Goal: Task Accomplishment & Management: Complete application form

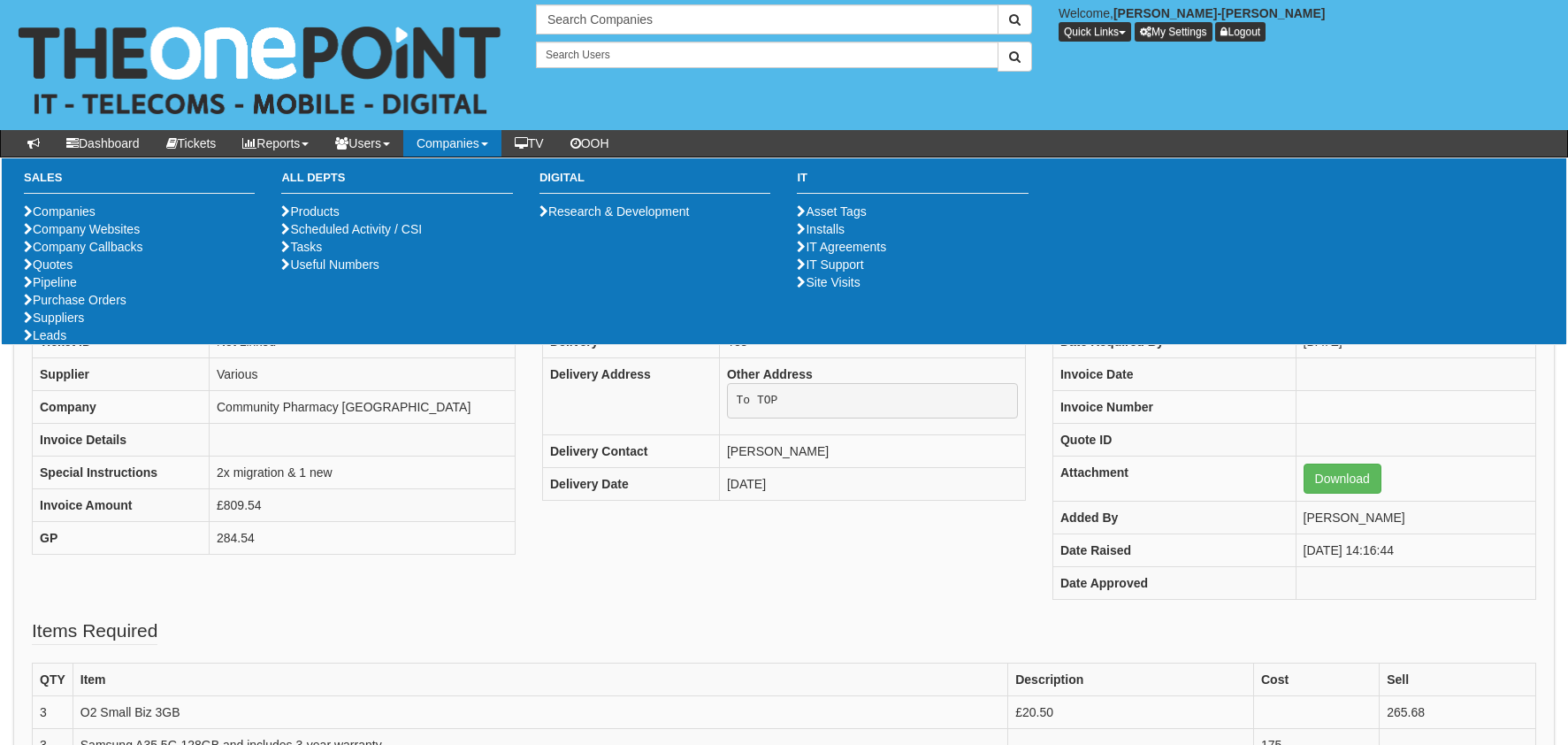
scroll to position [88, 0]
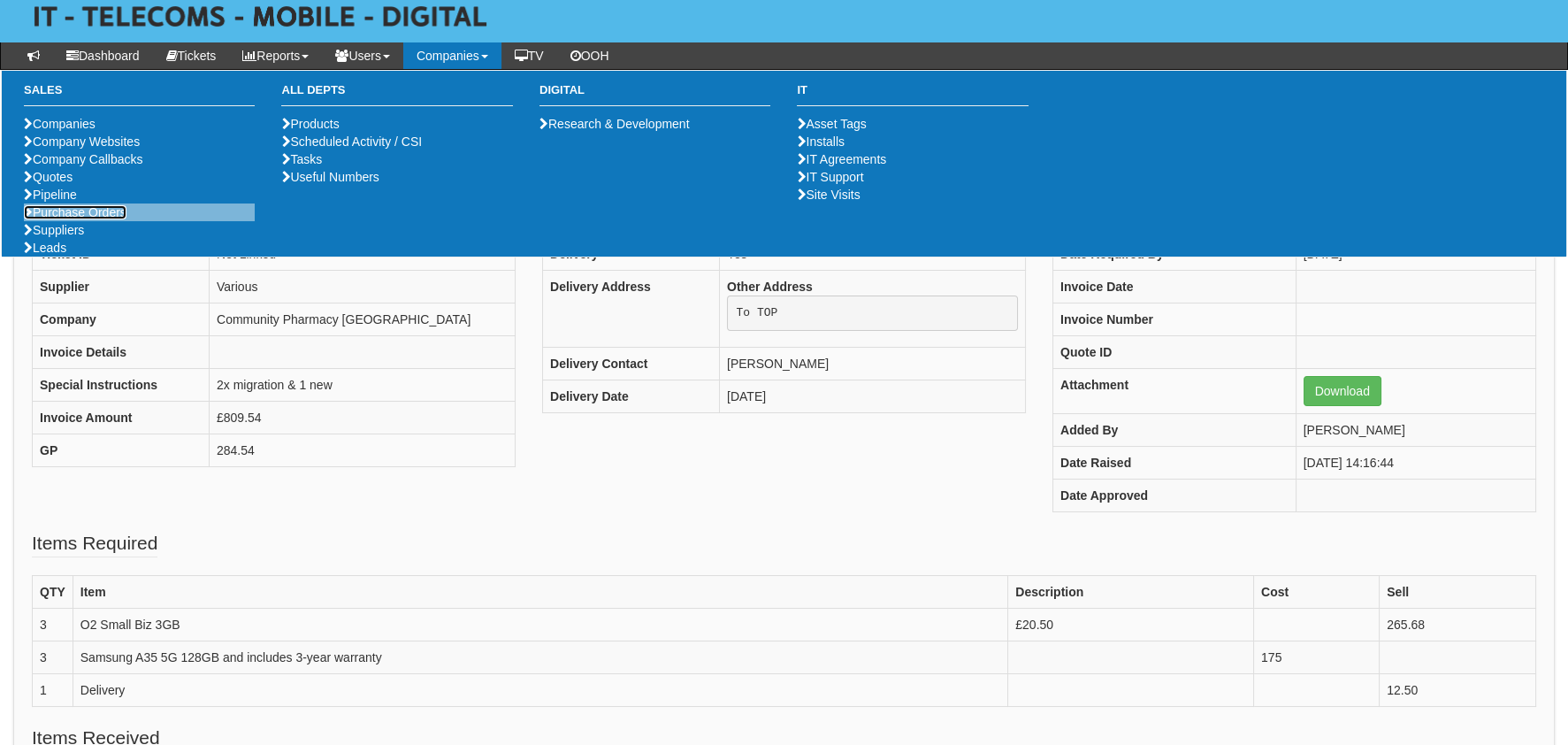
click at [43, 219] on link "Purchase Orders" at bounding box center [75, 212] width 102 height 14
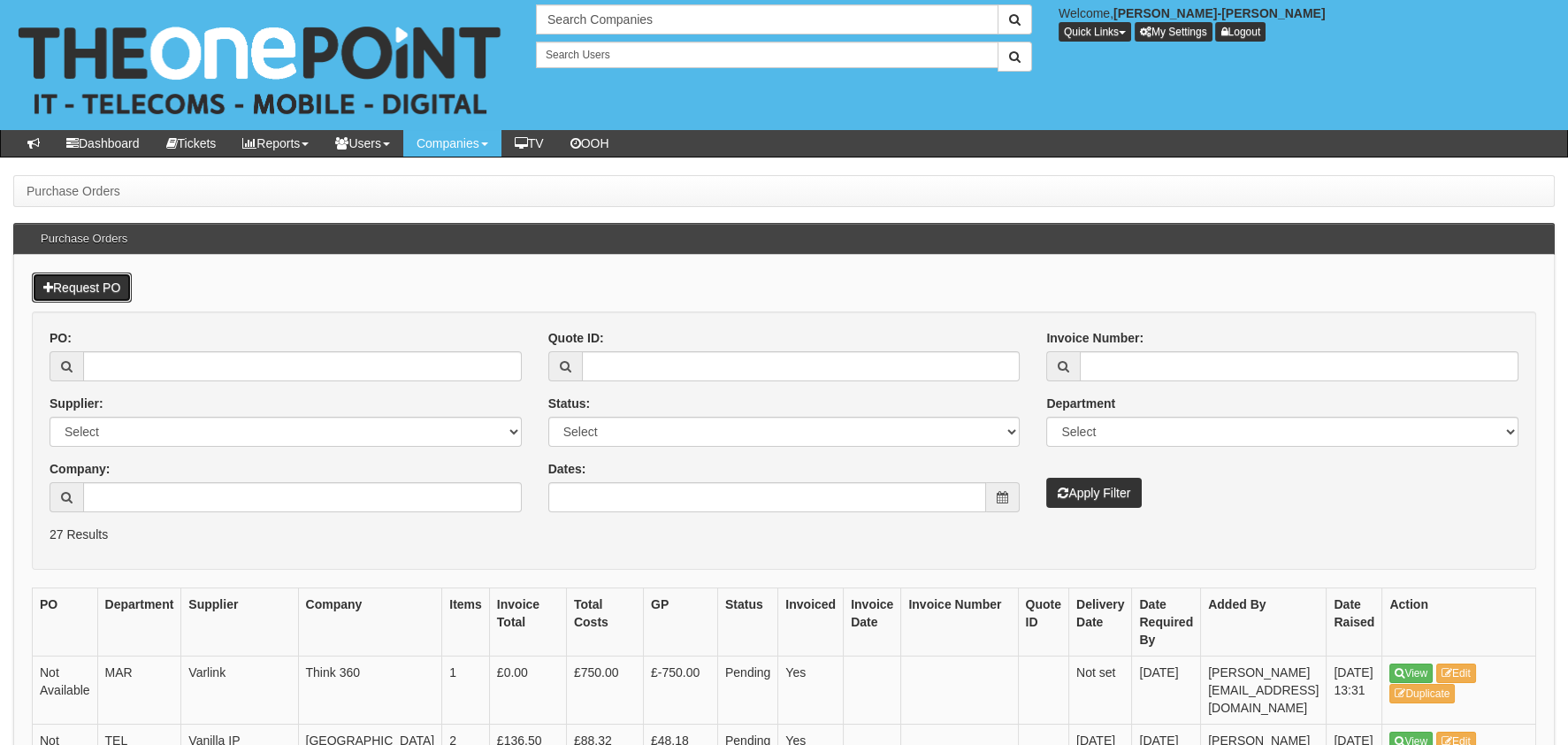
drag, startPoint x: 74, startPoint y: 272, endPoint x: 89, endPoint y: 283, distance: 18.6
click at [74, 273] on link "Request PO" at bounding box center [81, 287] width 99 height 30
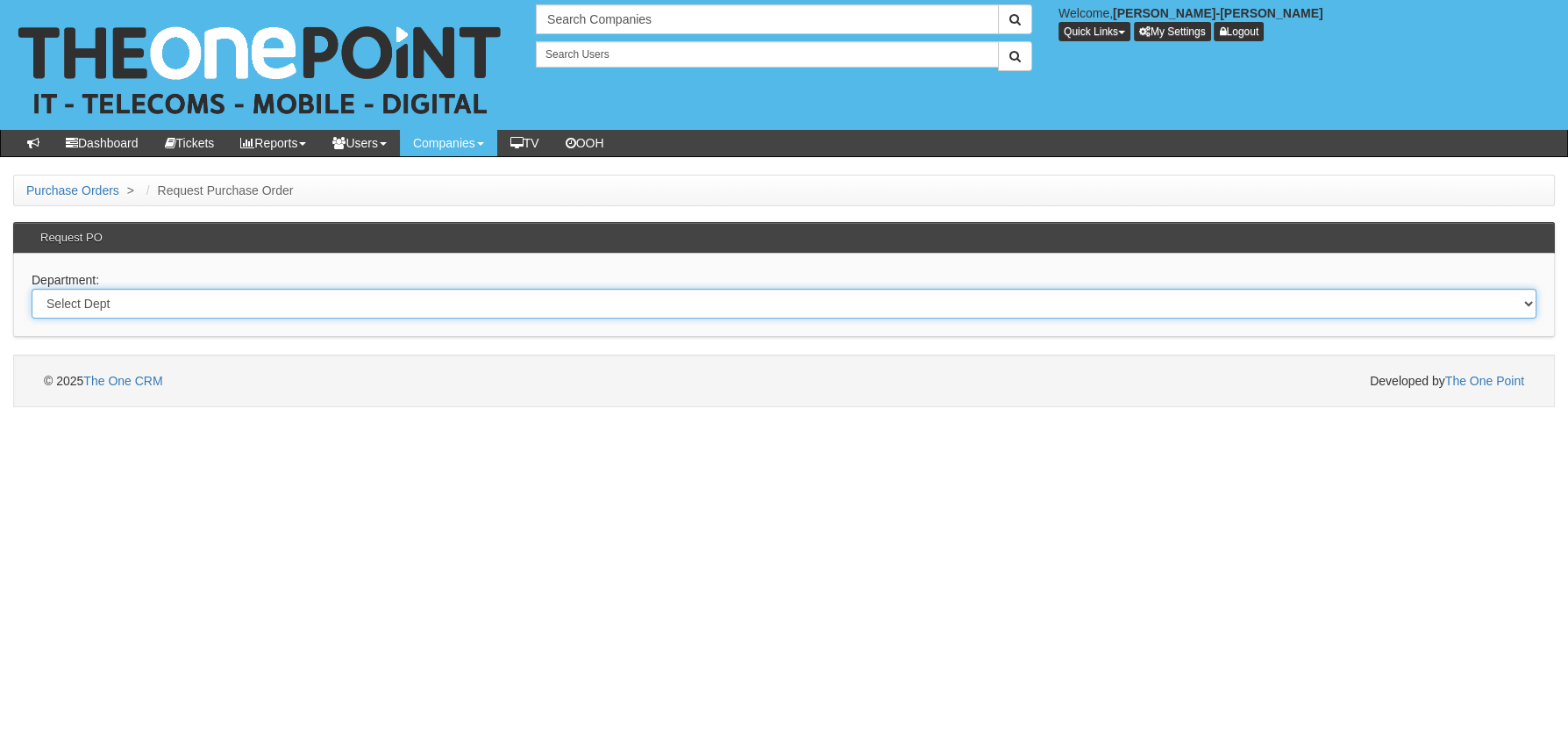
click at [92, 309] on select "Select Dept Digital Internal IT Mobiles Marketing Telecoms" at bounding box center [784, 303] width 1505 height 29
select select "?pipeID=&dept=MOB"
click at [31, 288] on select "Select Dept Digital Internal IT Mobiles Marketing Telecoms" at bounding box center [784, 303] width 1505 height 29
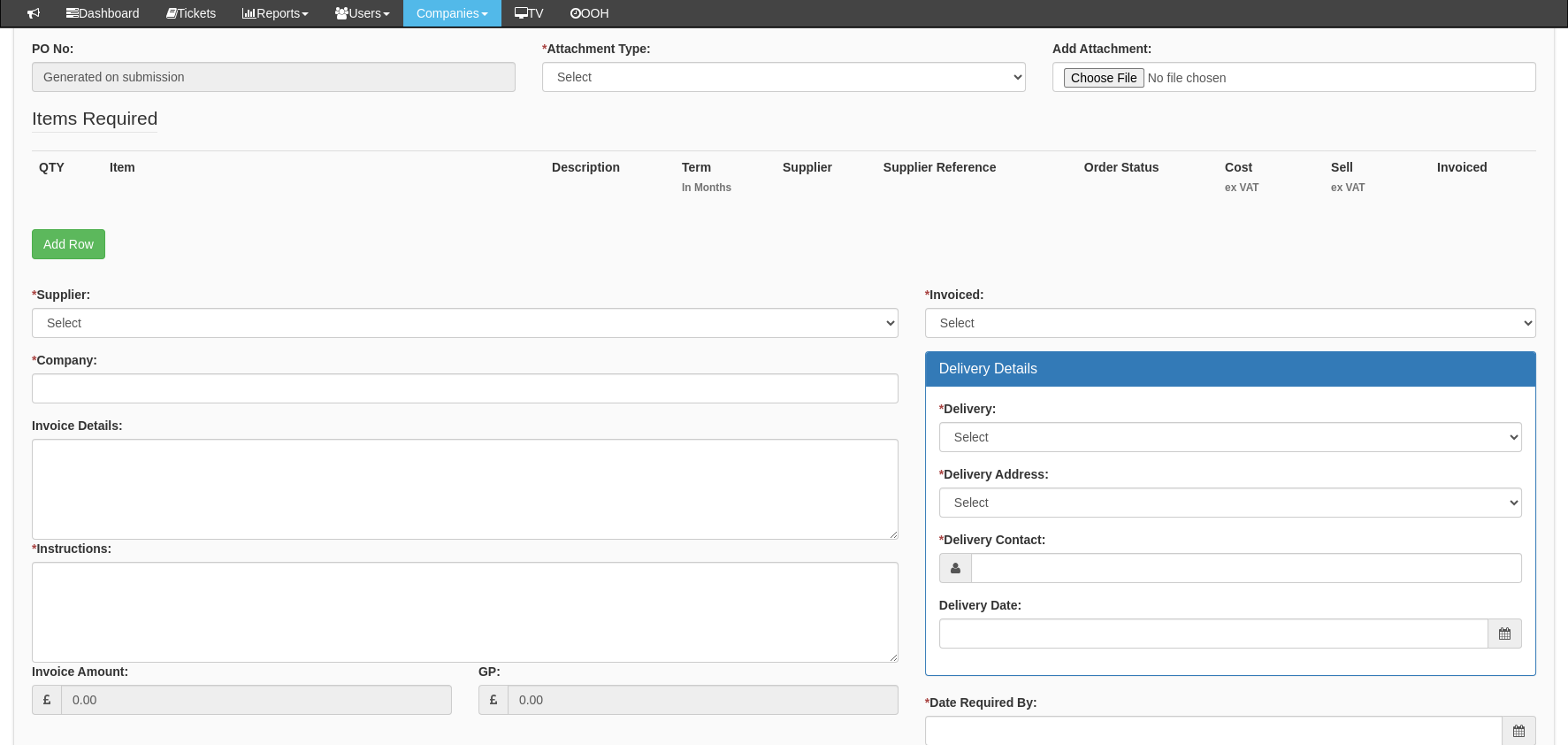
scroll to position [531, 0]
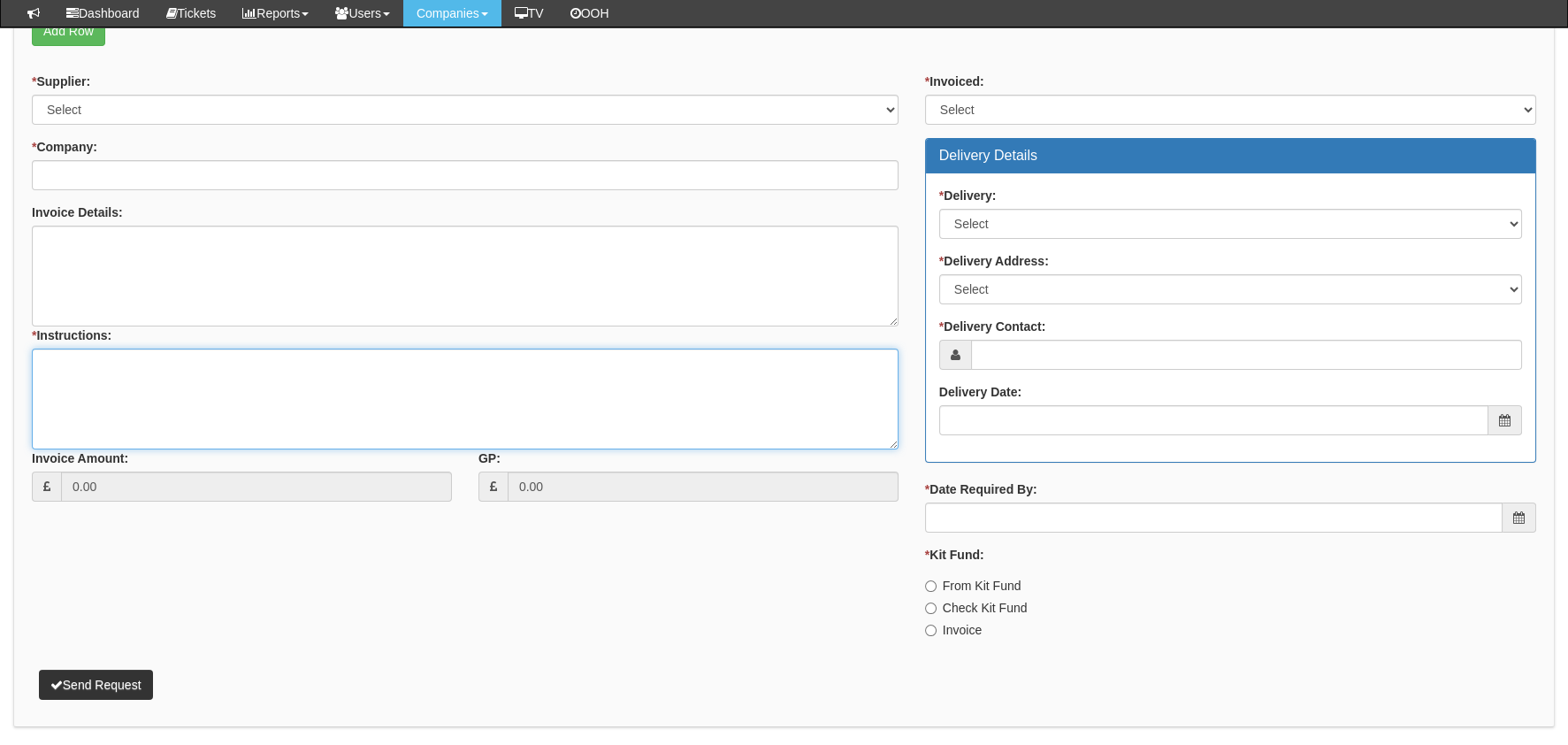
click at [206, 398] on textarea "* Instructions:" at bounding box center [465, 398] width 866 height 100
paste textarea "5NXP400096340"
click at [299, 372] on textarea "CHCP PO NUMBER - 5NXP400096340" at bounding box center [465, 398] width 866 height 100
paste textarea "[URL][DOMAIN_NAME]"
type textarea "CHCP PO NUMBER - 5NXP400096340 https://halo.theonepoint.co.uk/tickets?area=14&m…"
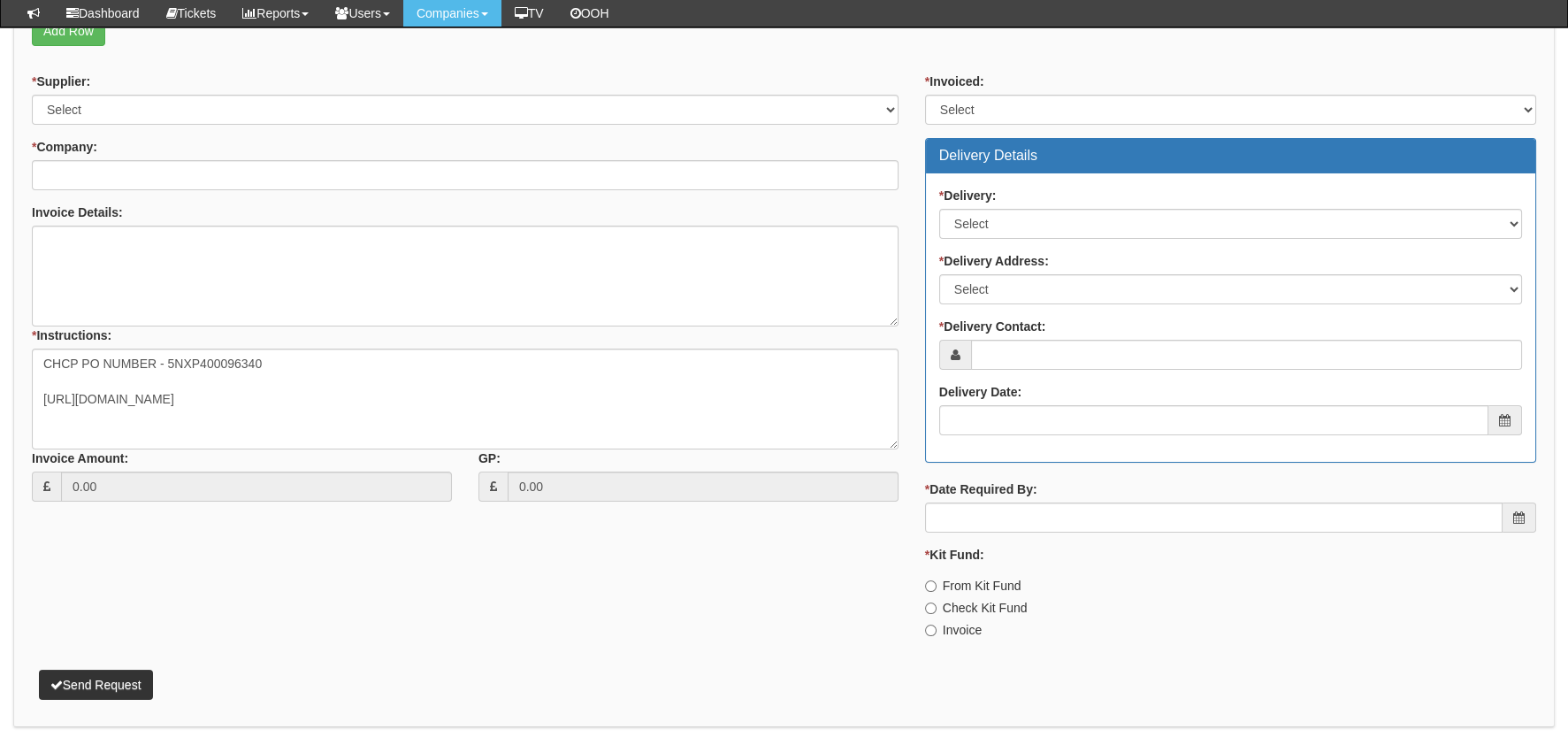
click at [501, 605] on div "* Supplier: Select 123 REG.co.uk 1Password 3 4Gon AA Jones Electric Ltd Abzorb …" at bounding box center [783, 362] width 1531 height 580
click at [942, 628] on label "Invoice" at bounding box center [952, 629] width 56 height 17
click at [936, 628] on input "Invoice" at bounding box center [930, 630] width 11 height 11
radio input "true"
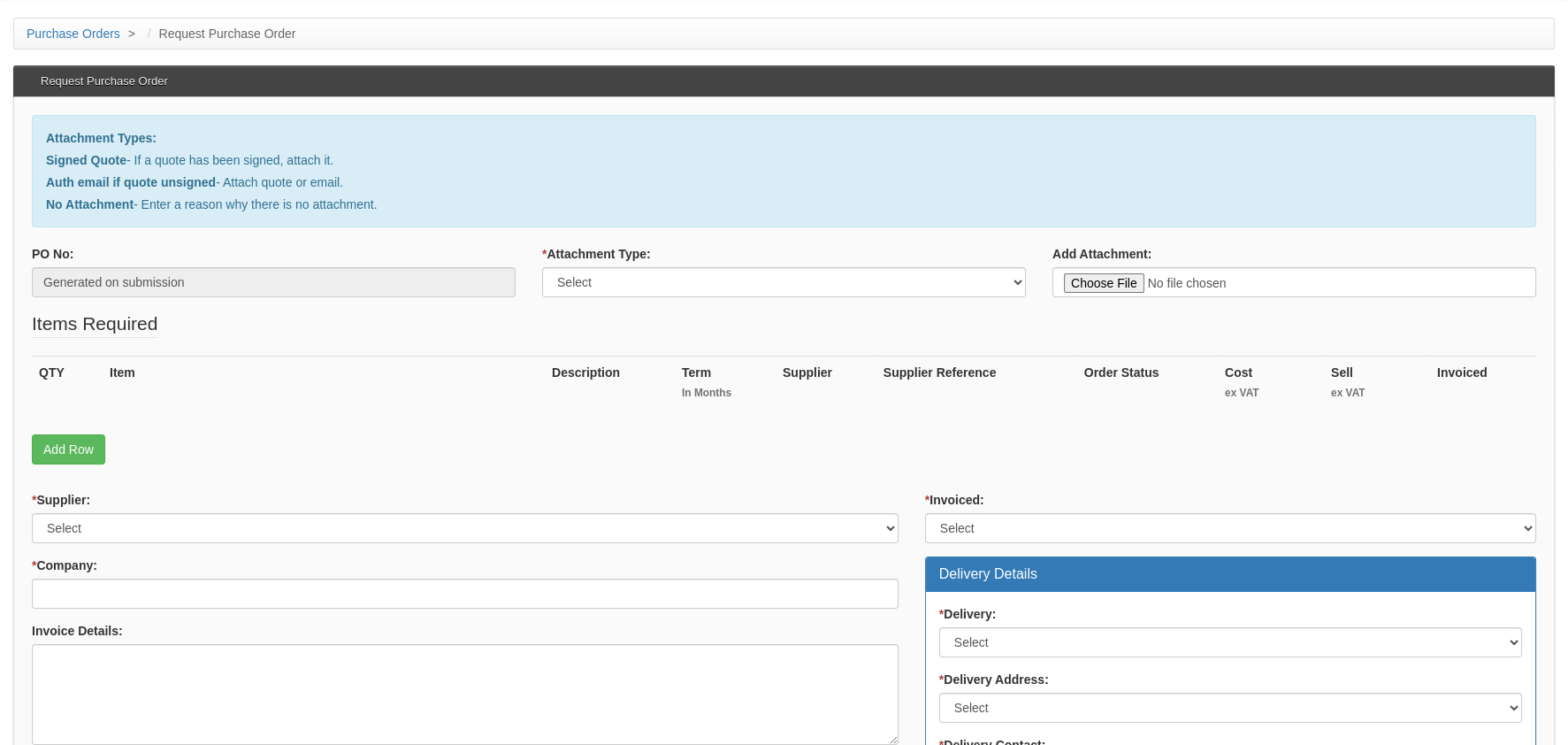
scroll to position [0, 0]
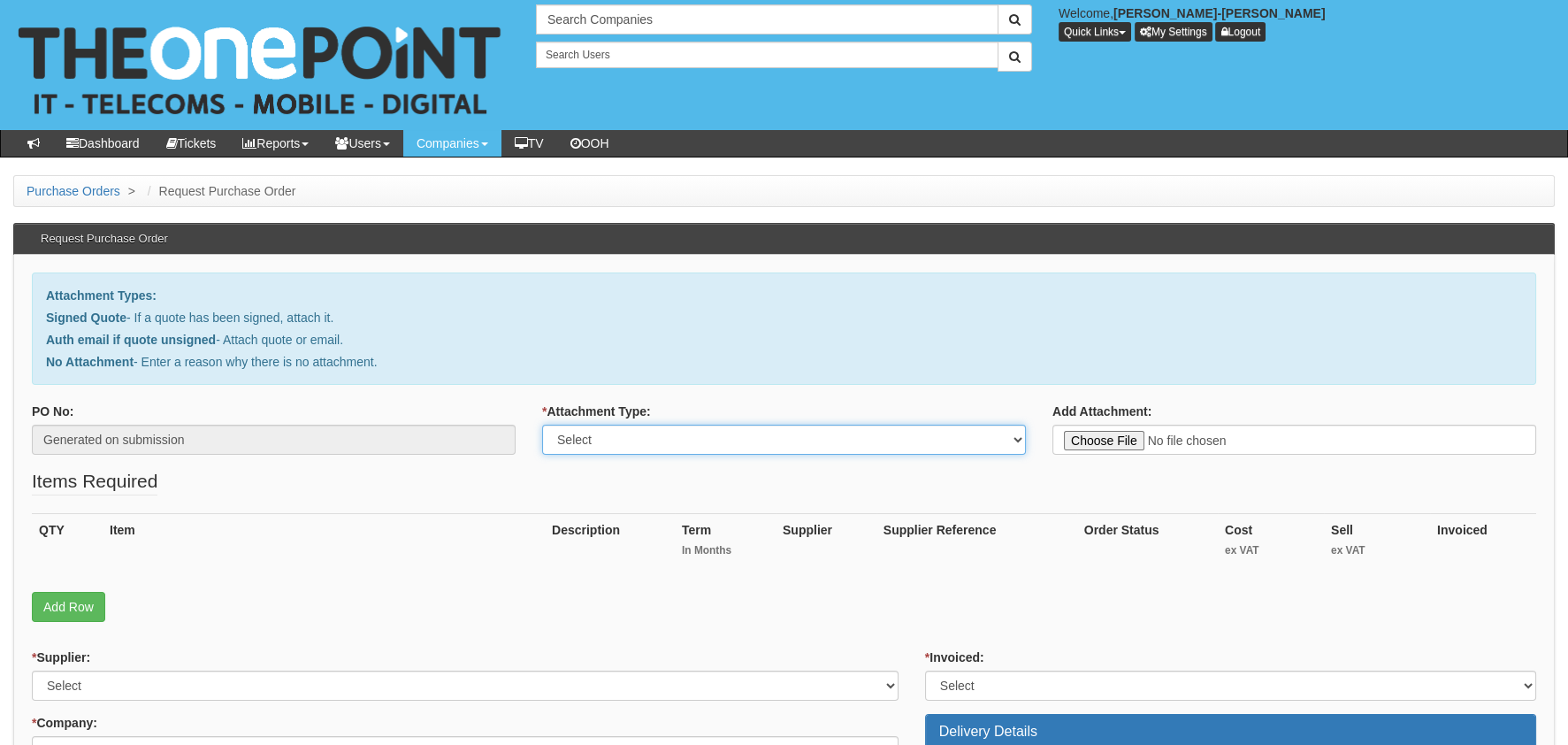
drag, startPoint x: 600, startPoint y: 435, endPoint x: 603, endPoint y: 447, distance: 12.4
click at [600, 435] on select "Select Signed Quote Auth email with quote if unsigned No Attachment" at bounding box center [784, 439] width 484 height 30
select select "Auth email if quote unsigned"
click at [542, 425] on select "Select Signed Quote Auth email with quote if unsigned No Attachment" at bounding box center [784, 439] width 484 height 30
type input "C:\fakepath\Royal Mail - Postage Confirmation for WP-4726-3504-001.msg"
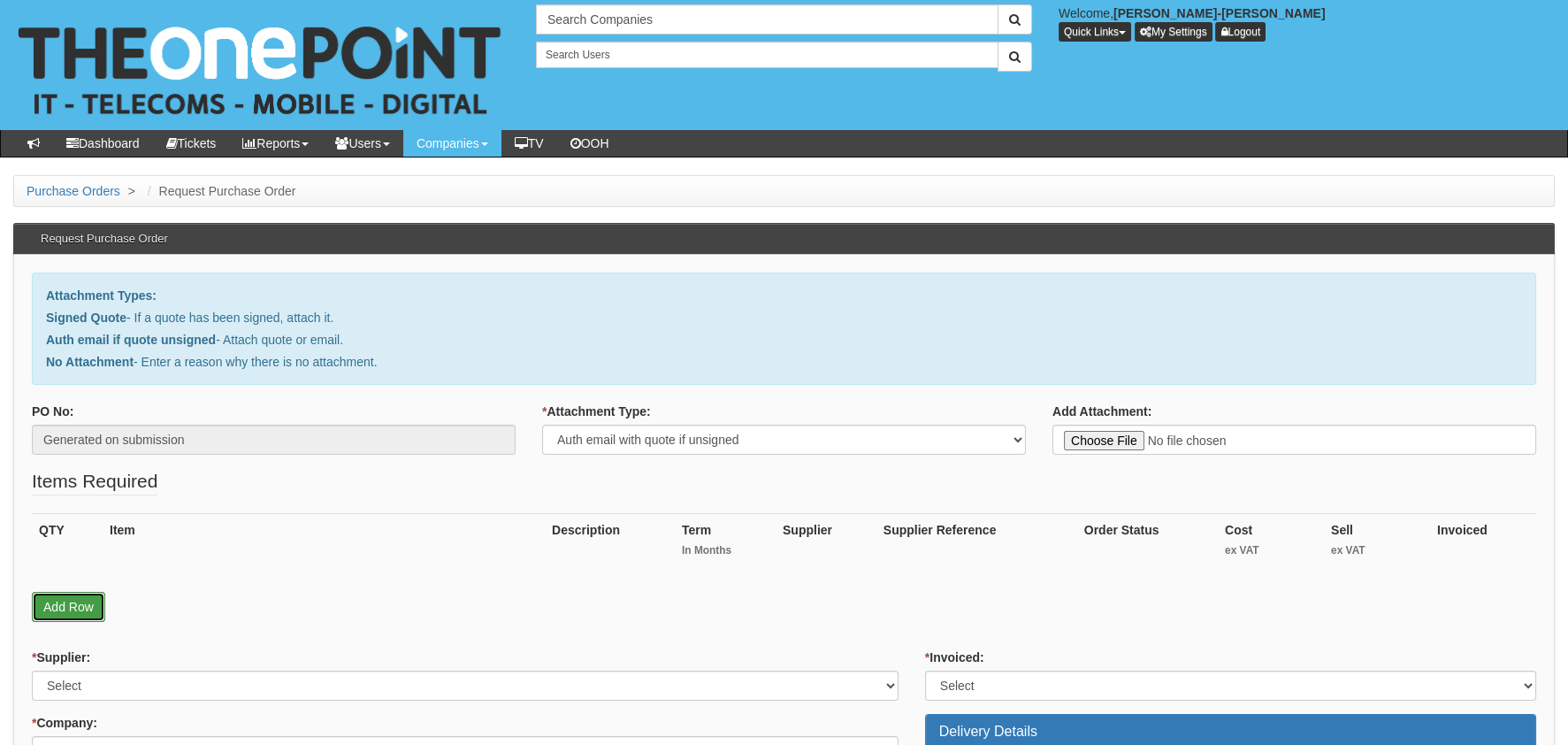
click at [57, 601] on link "Add Row" at bounding box center [68, 606] width 74 height 30
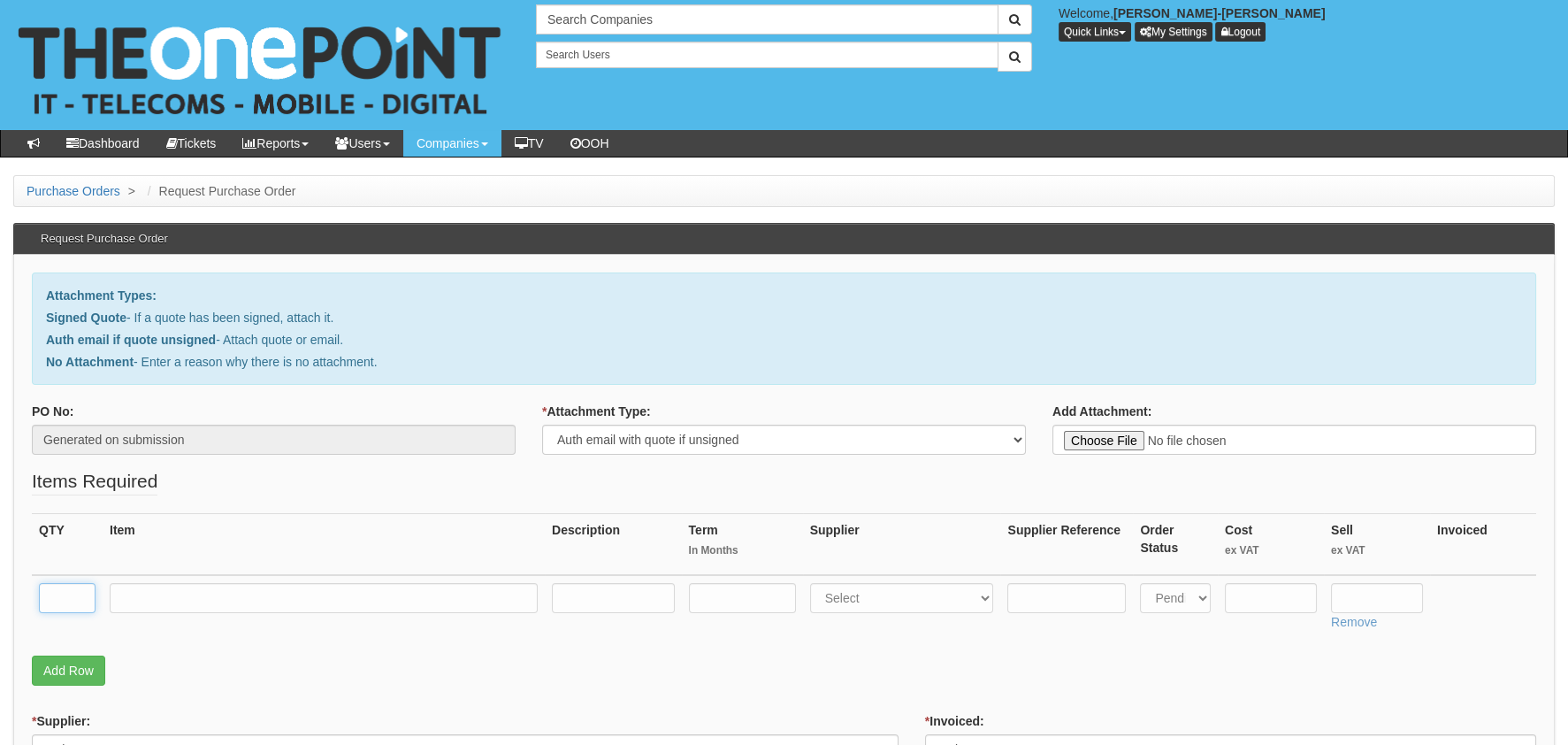
click at [72, 596] on input "text" at bounding box center [67, 597] width 56 height 30
type input "1"
click at [186, 608] on input "text" at bounding box center [324, 597] width 428 height 30
type input "RM POSTAGE"
click at [1272, 586] on input "text" at bounding box center [1271, 597] width 92 height 30
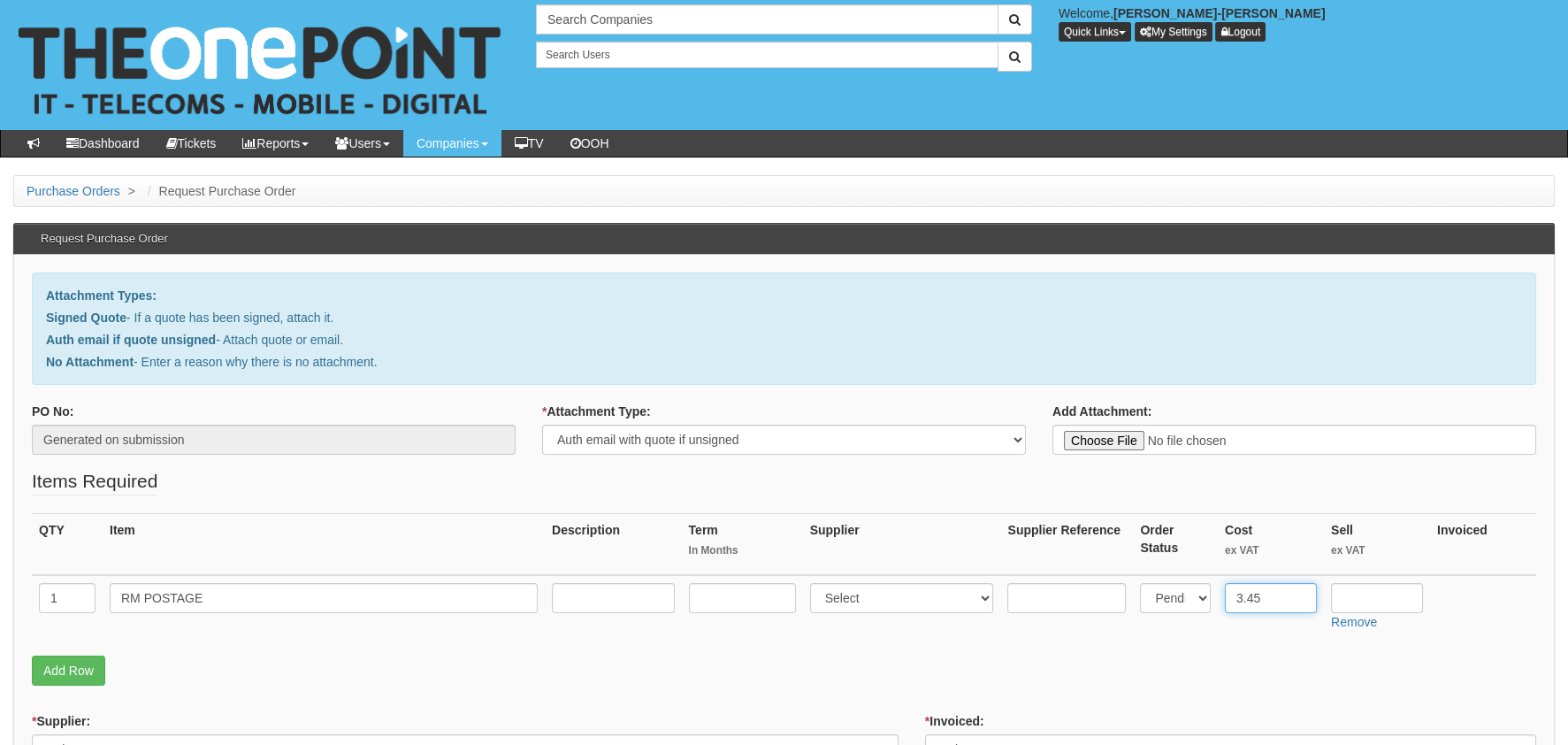
type input "3.45"
click at [1394, 603] on input "text" at bounding box center [1377, 597] width 92 height 30
type input "4.99"
click at [1193, 658] on p "Add Row" at bounding box center [783, 669] width 1504 height 30
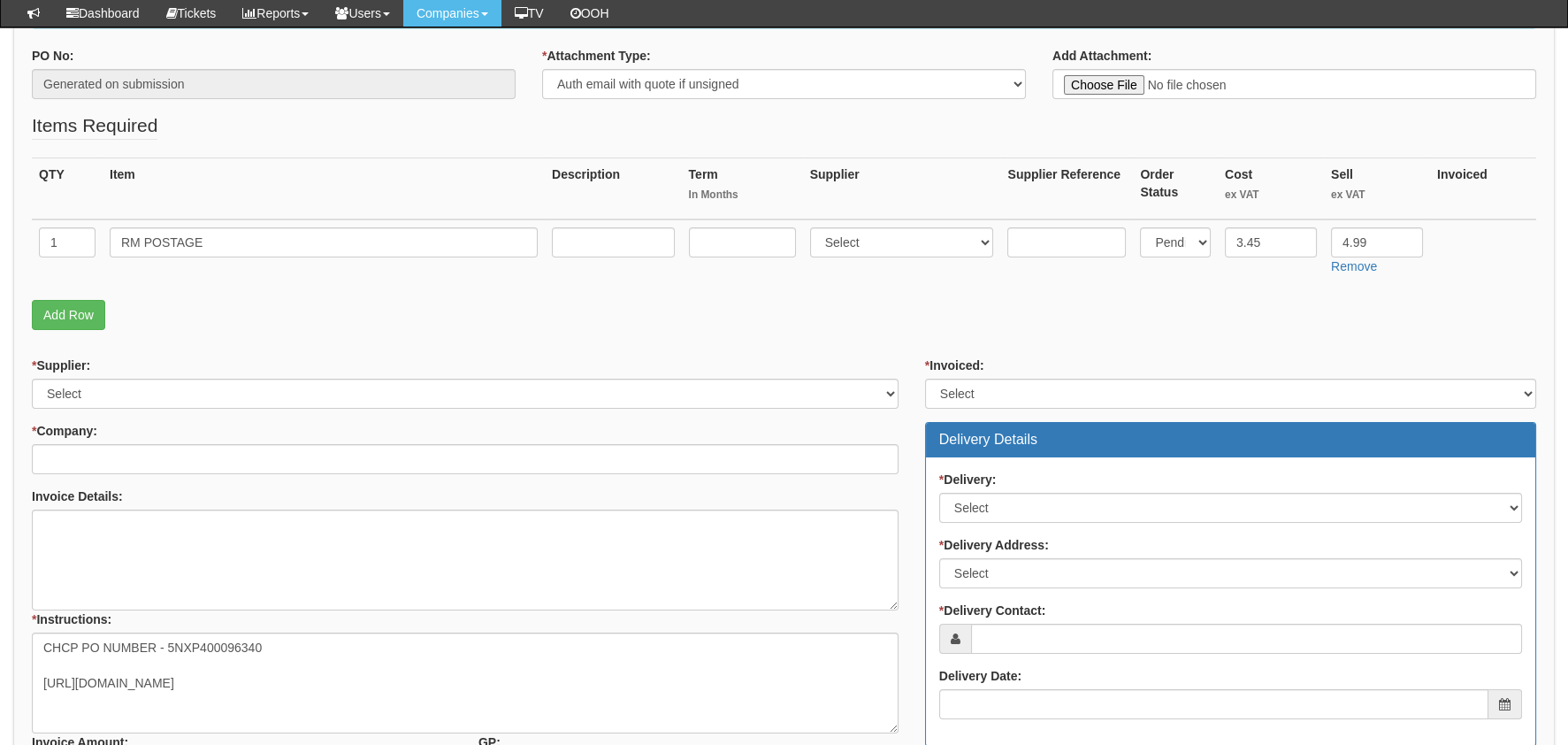
scroll to position [441, 0]
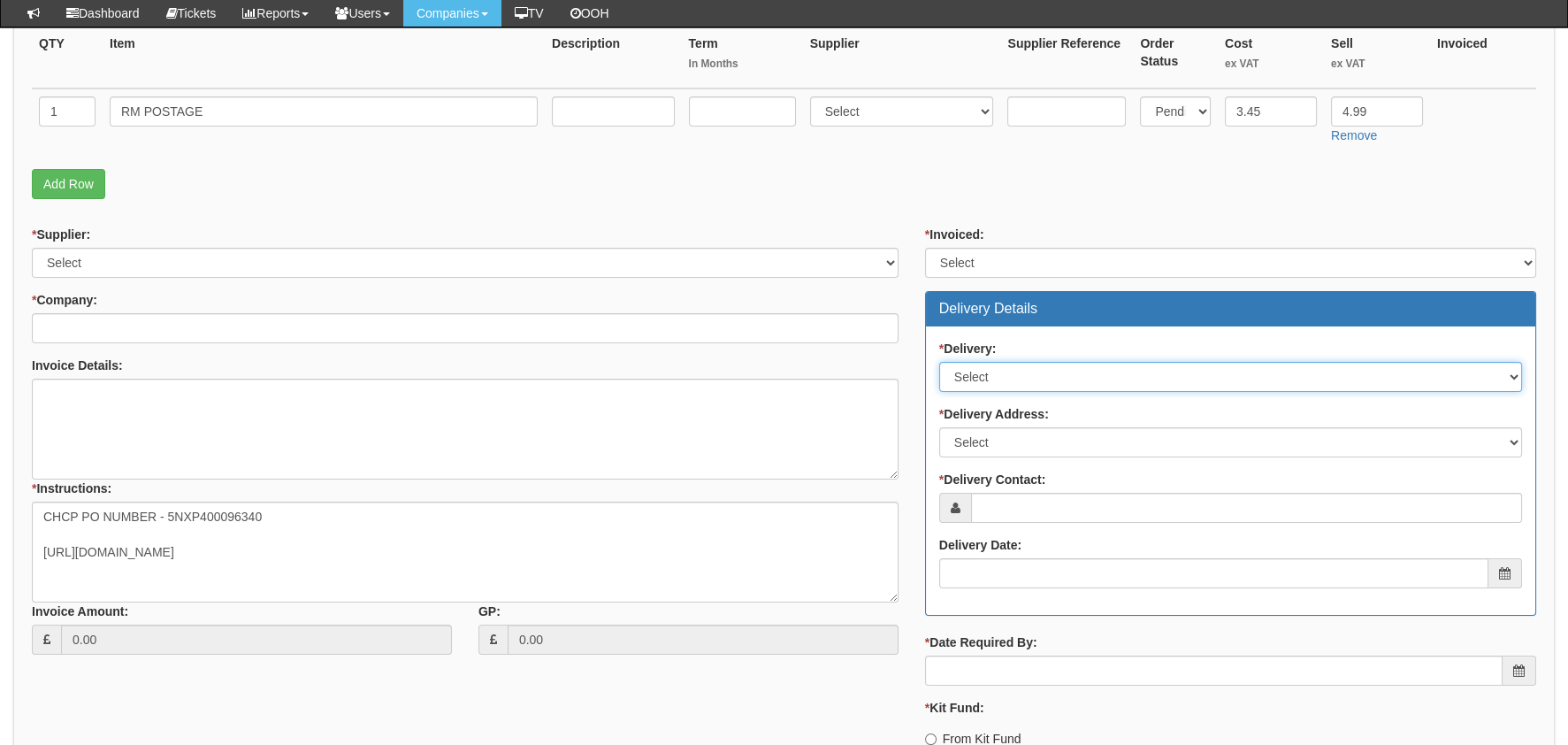
click at [1053, 368] on select "Select No Not Applicable Yes" at bounding box center [1230, 376] width 582 height 30
select select "1"
click at [939, 362] on select "Select No Not Applicable Yes" at bounding box center [1230, 376] width 582 height 30
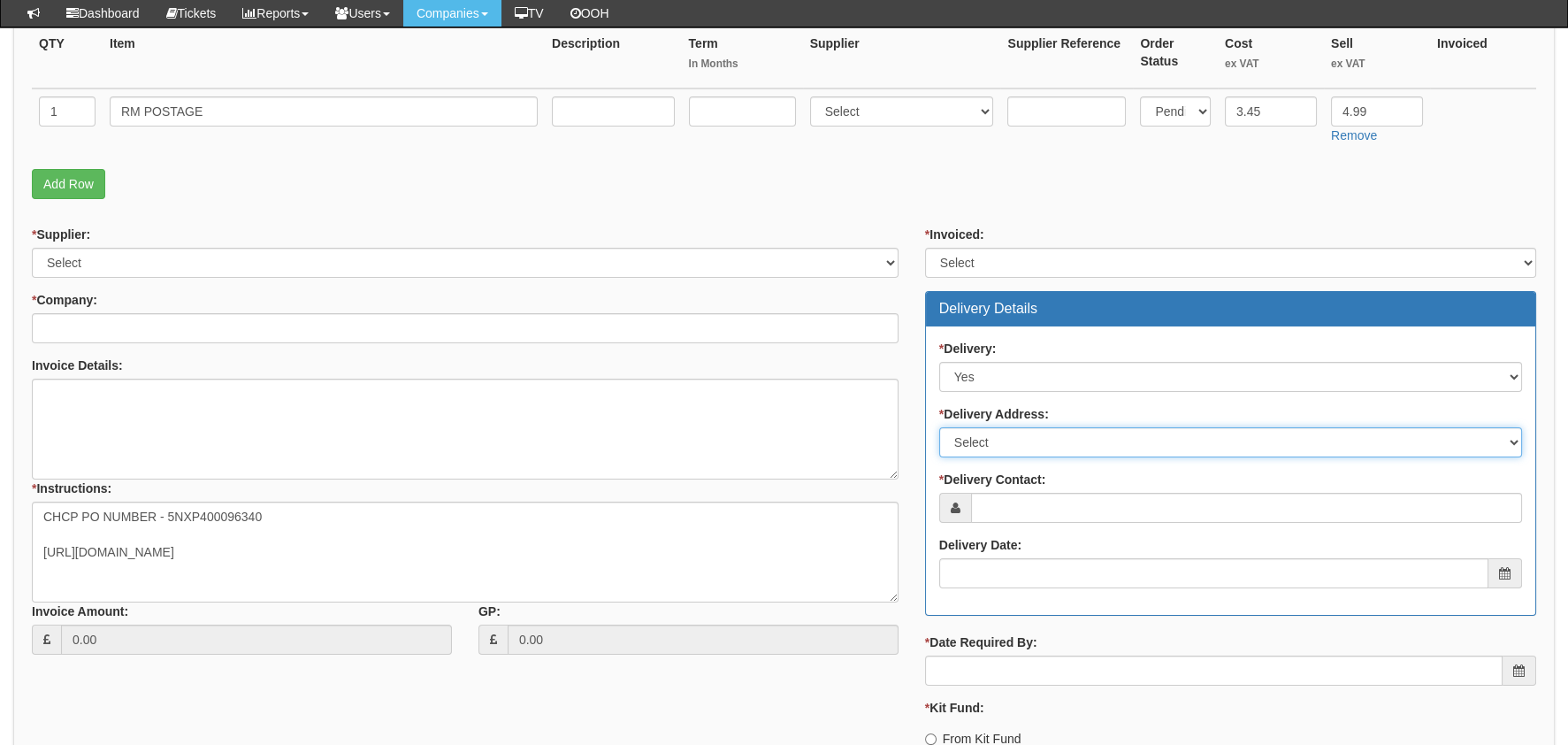
click at [1037, 438] on select "Select Not Applicable Other" at bounding box center [1230, 442] width 582 height 30
select select "other"
click at [939, 427] on select "Select Not Applicable Other" at bounding box center [1230, 442] width 582 height 30
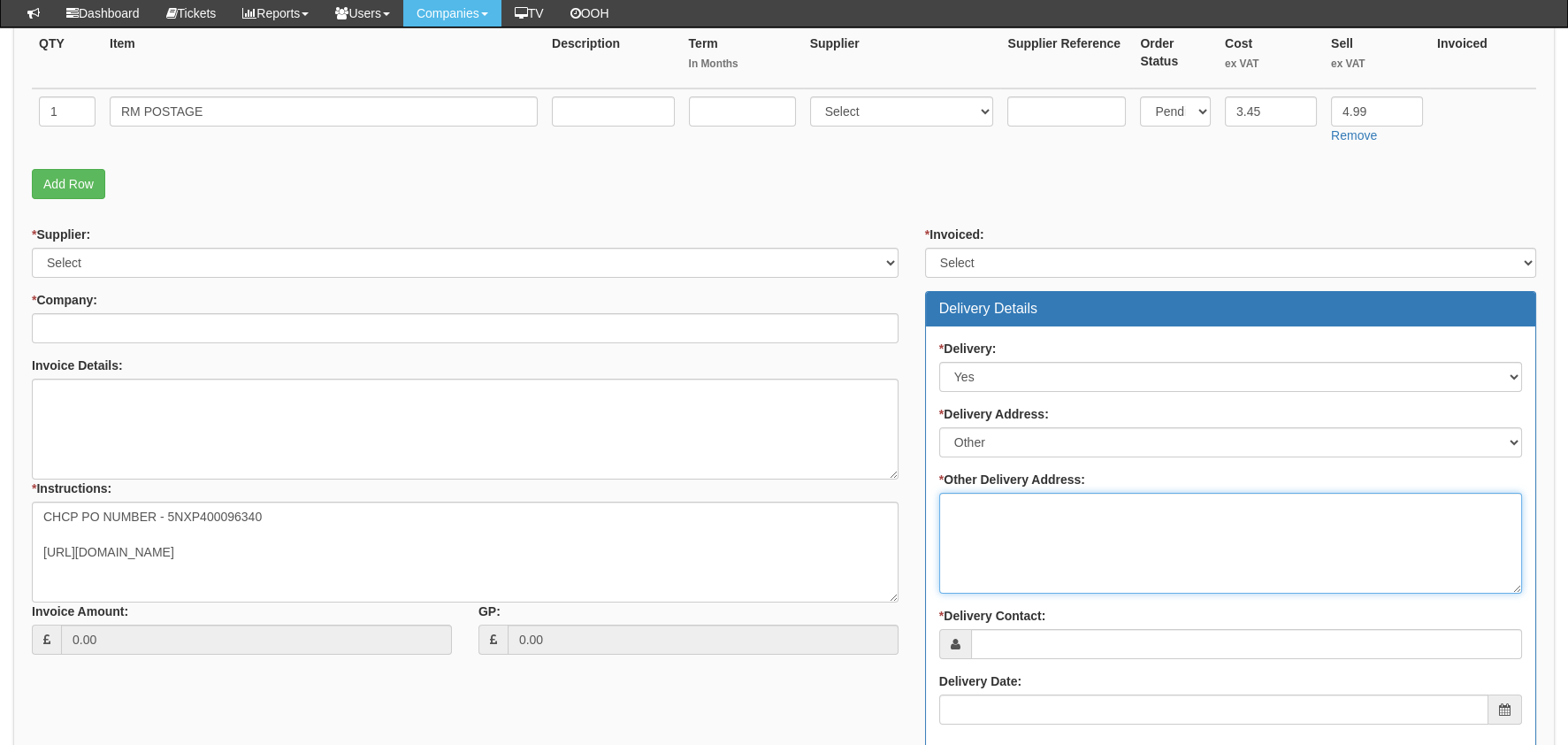
click at [1088, 514] on textarea "* Other Delivery Address:" at bounding box center [1230, 542] width 582 height 100
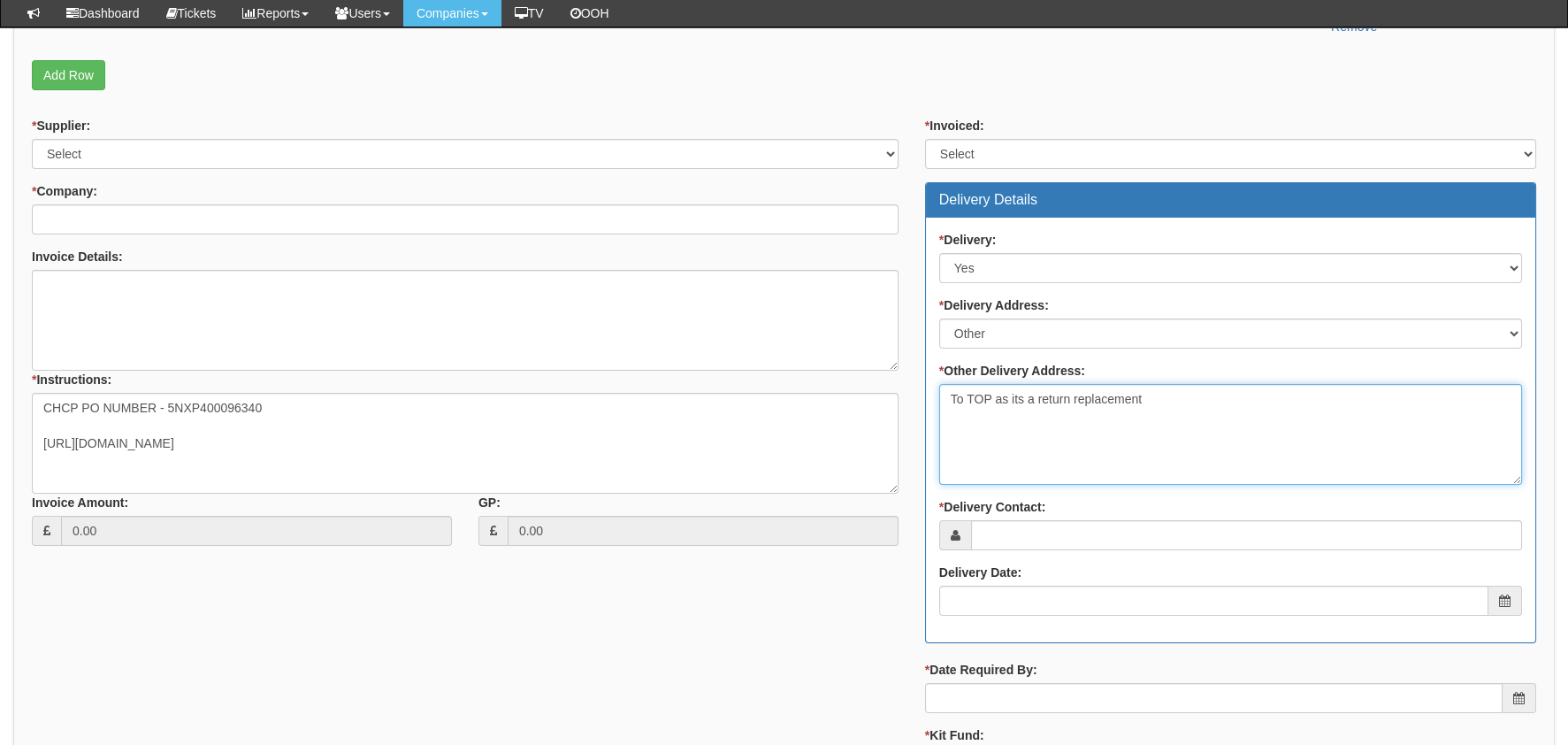
scroll to position [707, 0]
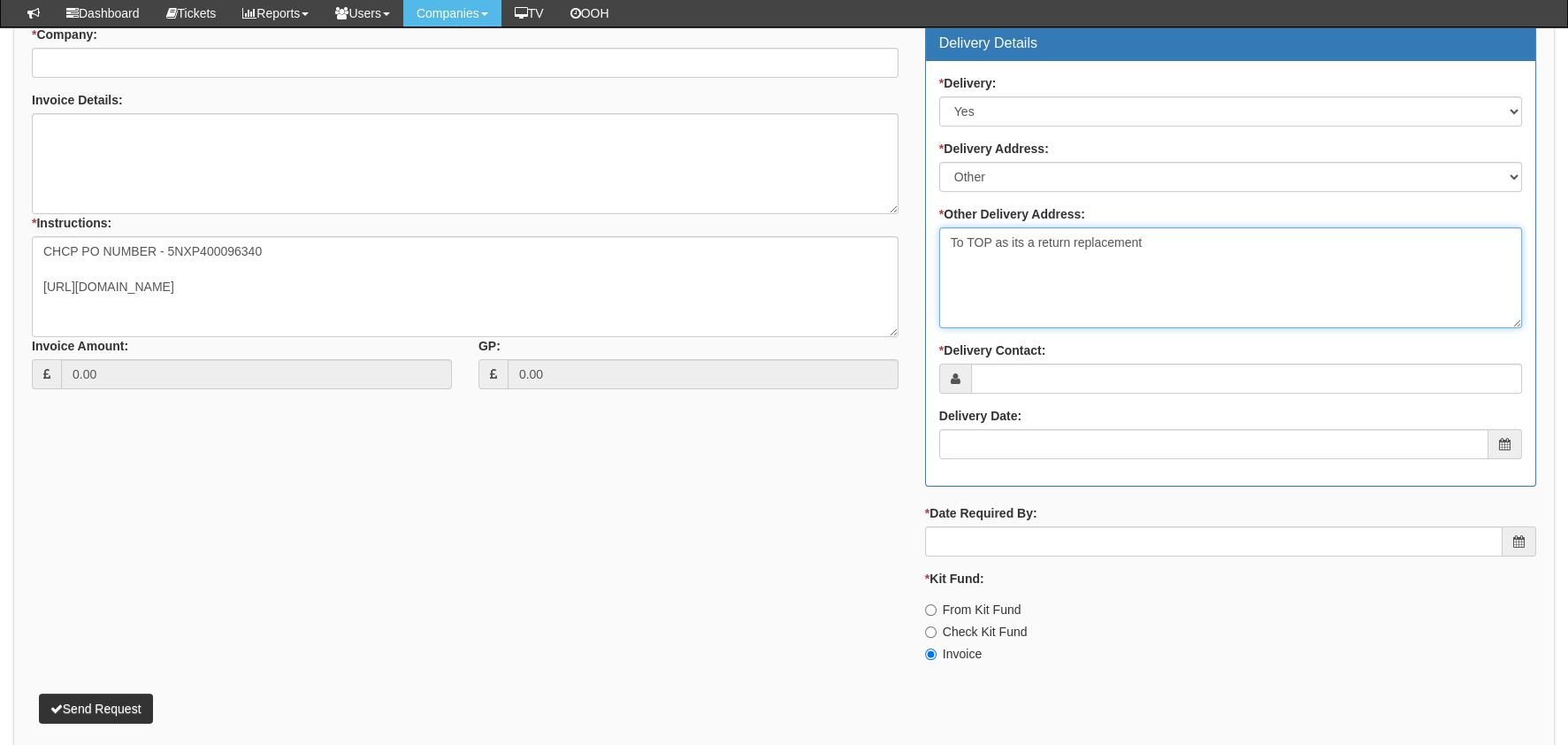
type textarea "To TOP as its a return replacement"
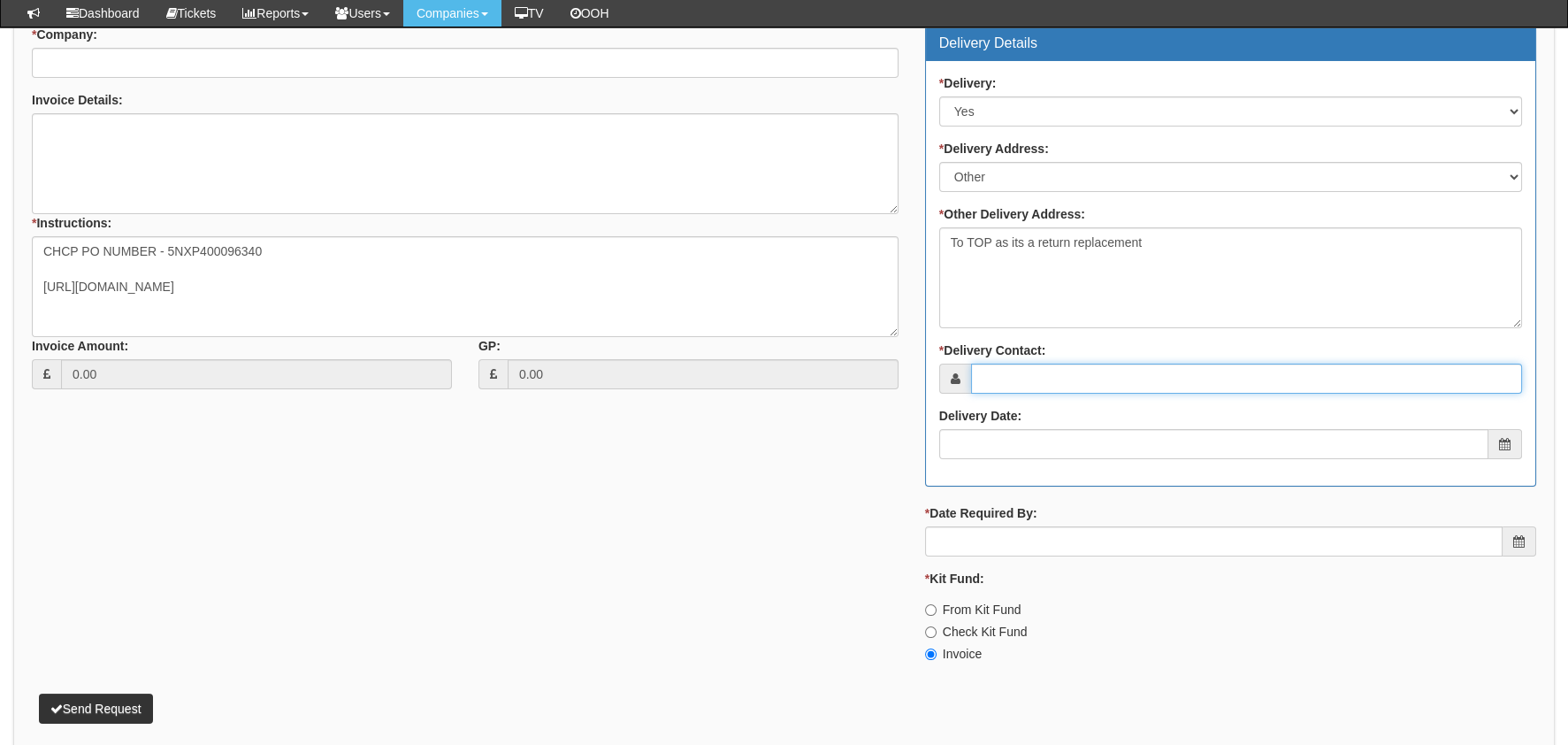
click at [1061, 377] on input "* Delivery Contact:" at bounding box center [1246, 378] width 551 height 30
type input "Abbie M-G"
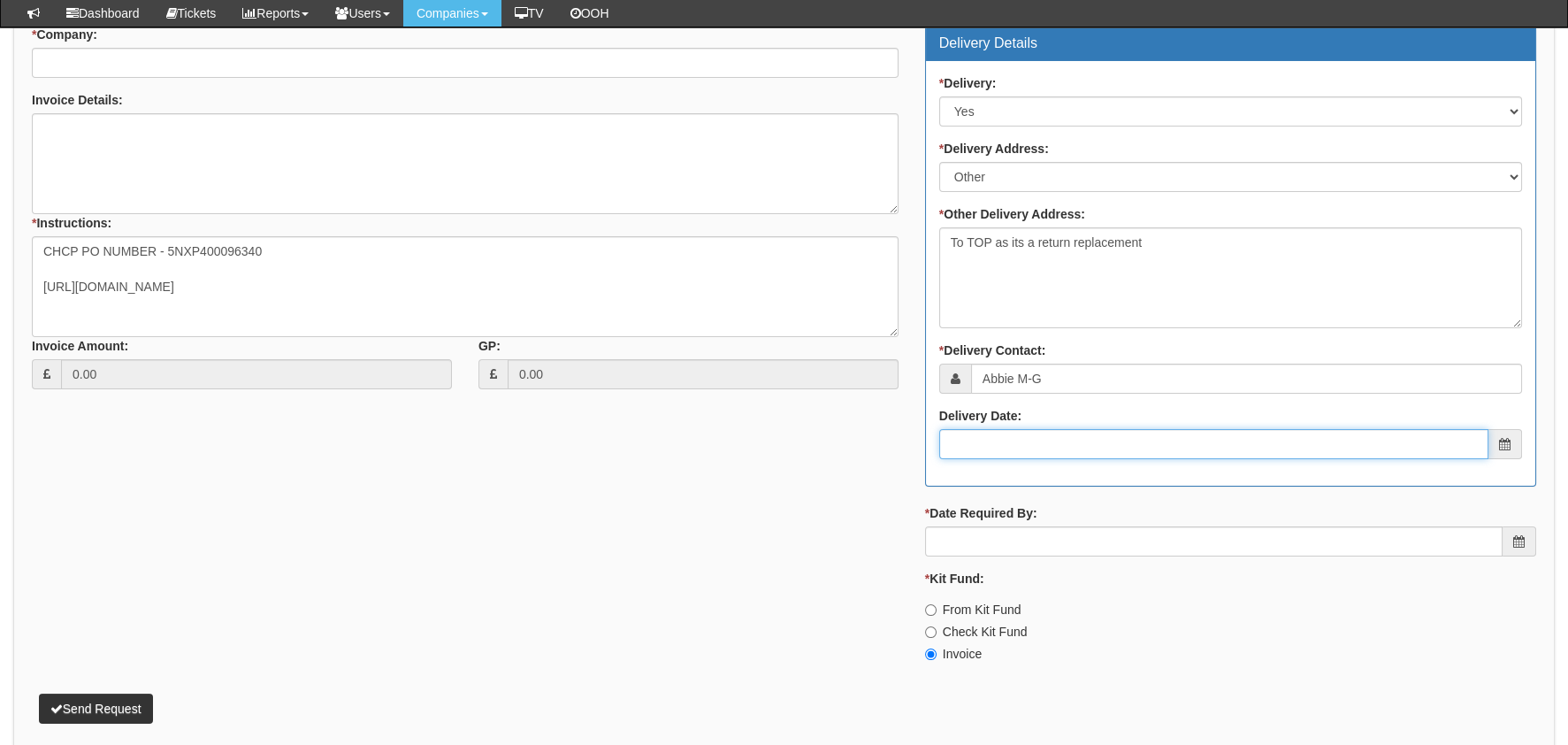
click at [1044, 454] on input "Delivery Date:" at bounding box center [1213, 443] width 549 height 30
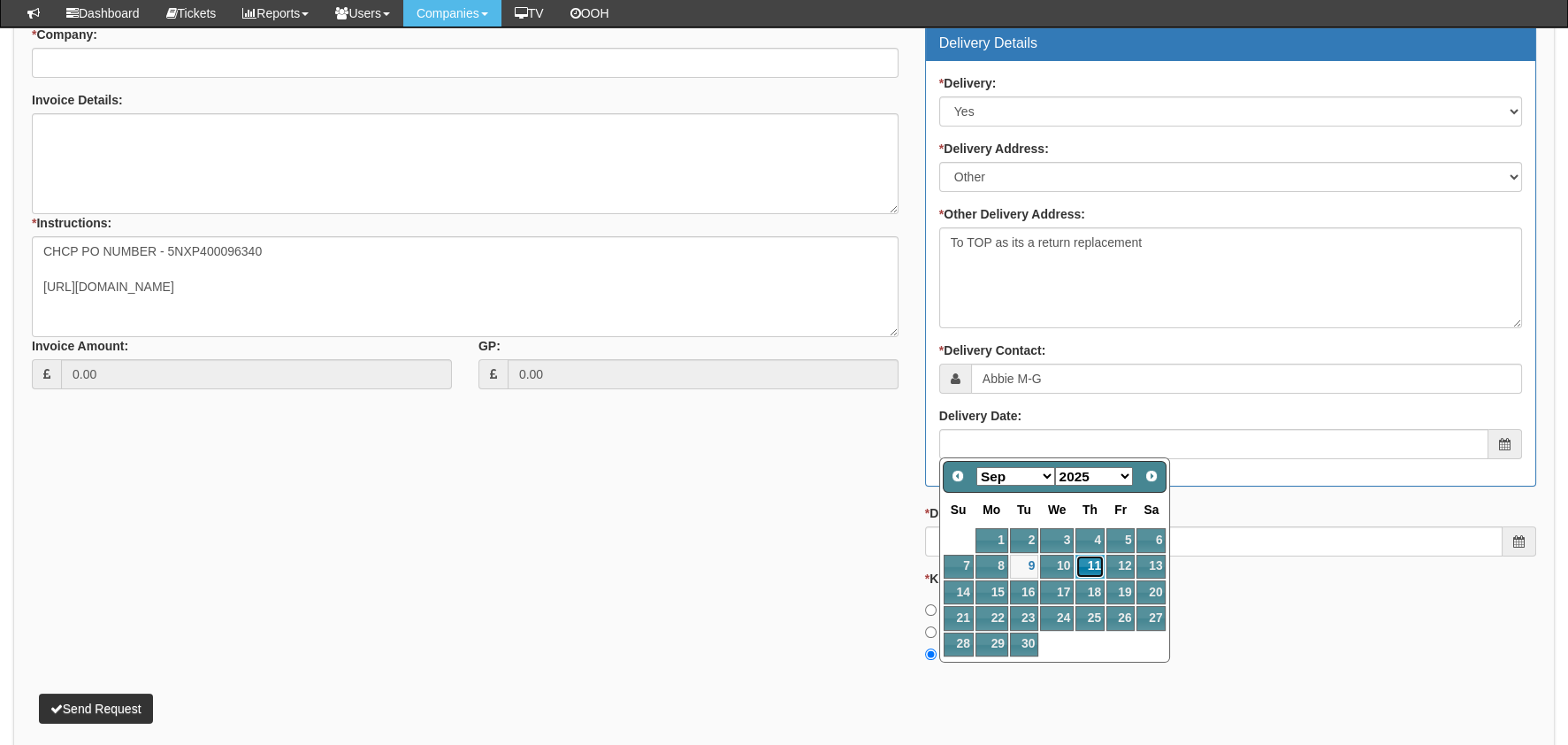
click at [1084, 564] on link "11" at bounding box center [1089, 566] width 30 height 24
type input "2025-09-11"
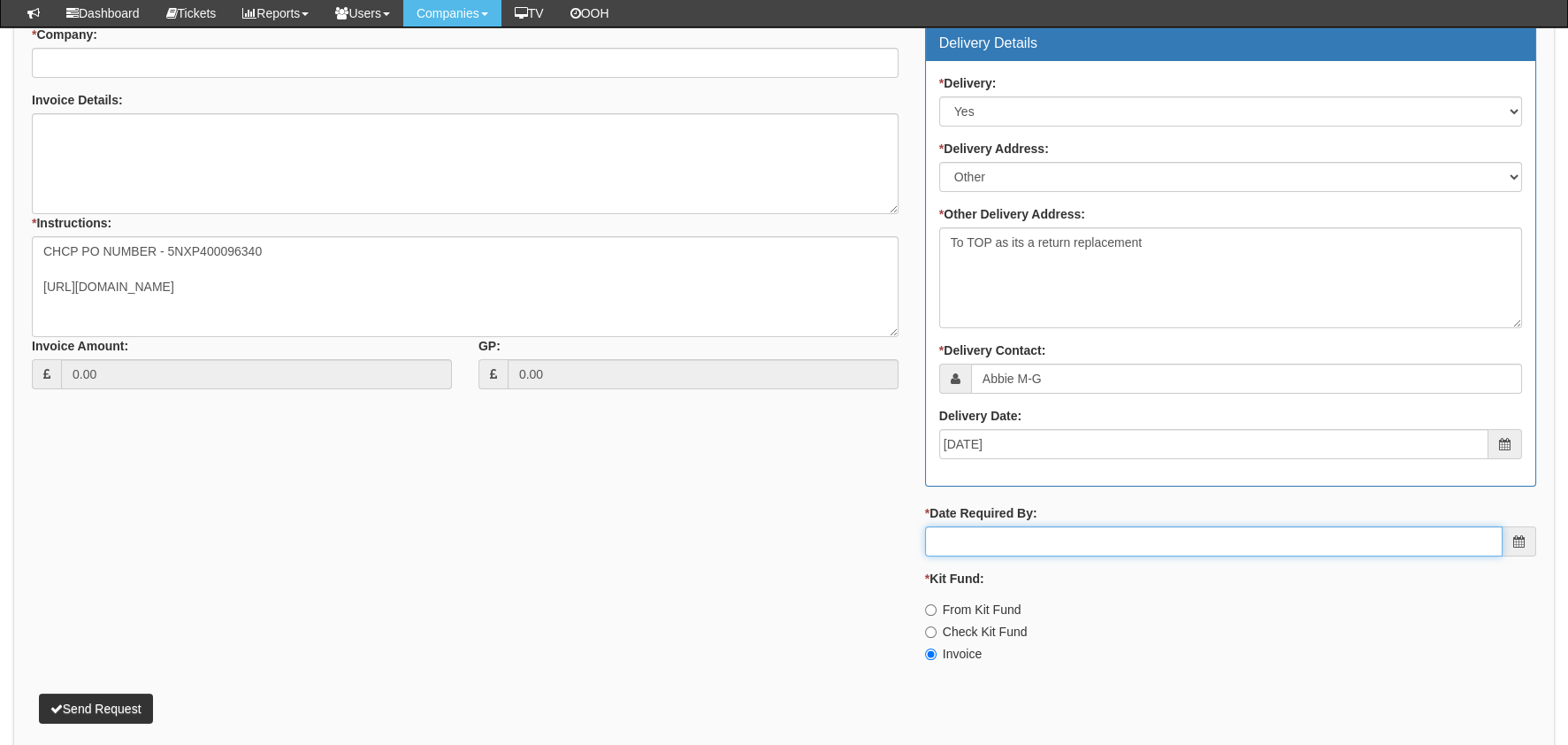
drag, startPoint x: 1025, startPoint y: 552, endPoint x: 1018, endPoint y: 570, distance: 19.3
click at [1025, 552] on input "* Date Required By:" at bounding box center [1213, 540] width 577 height 30
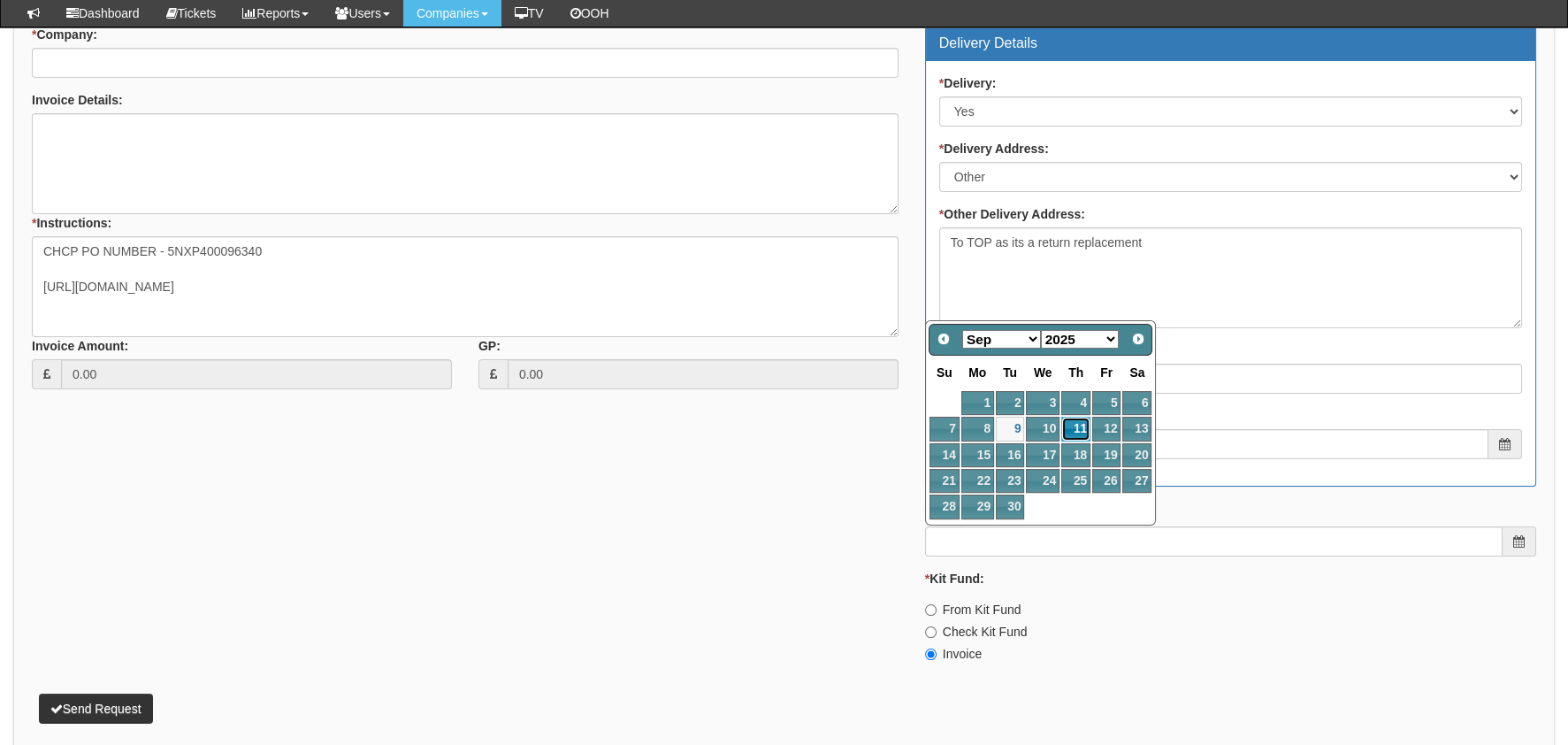
click at [1072, 427] on link "11" at bounding box center [1076, 428] width 30 height 24
type input "2025-09-11"
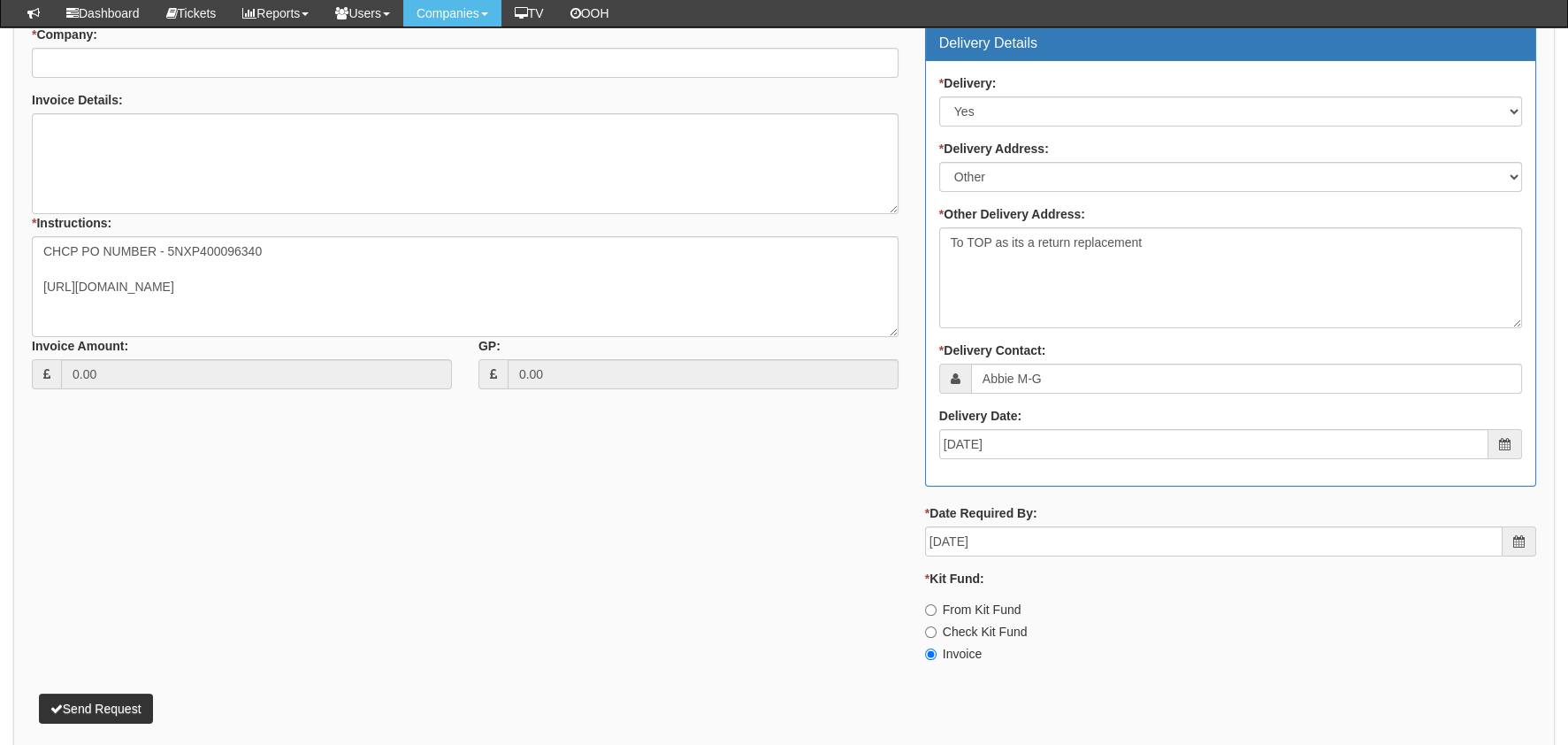
drag, startPoint x: 1095, startPoint y: 596, endPoint x: 1083, endPoint y: 597, distance: 12.0
click at [1095, 596] on div "* Kit Fund: From Kit Fund Check Kit Fund Invoice" at bounding box center [1230, 616] width 611 height 93
click at [127, 698] on button "Send Request" at bounding box center [96, 708] width 114 height 30
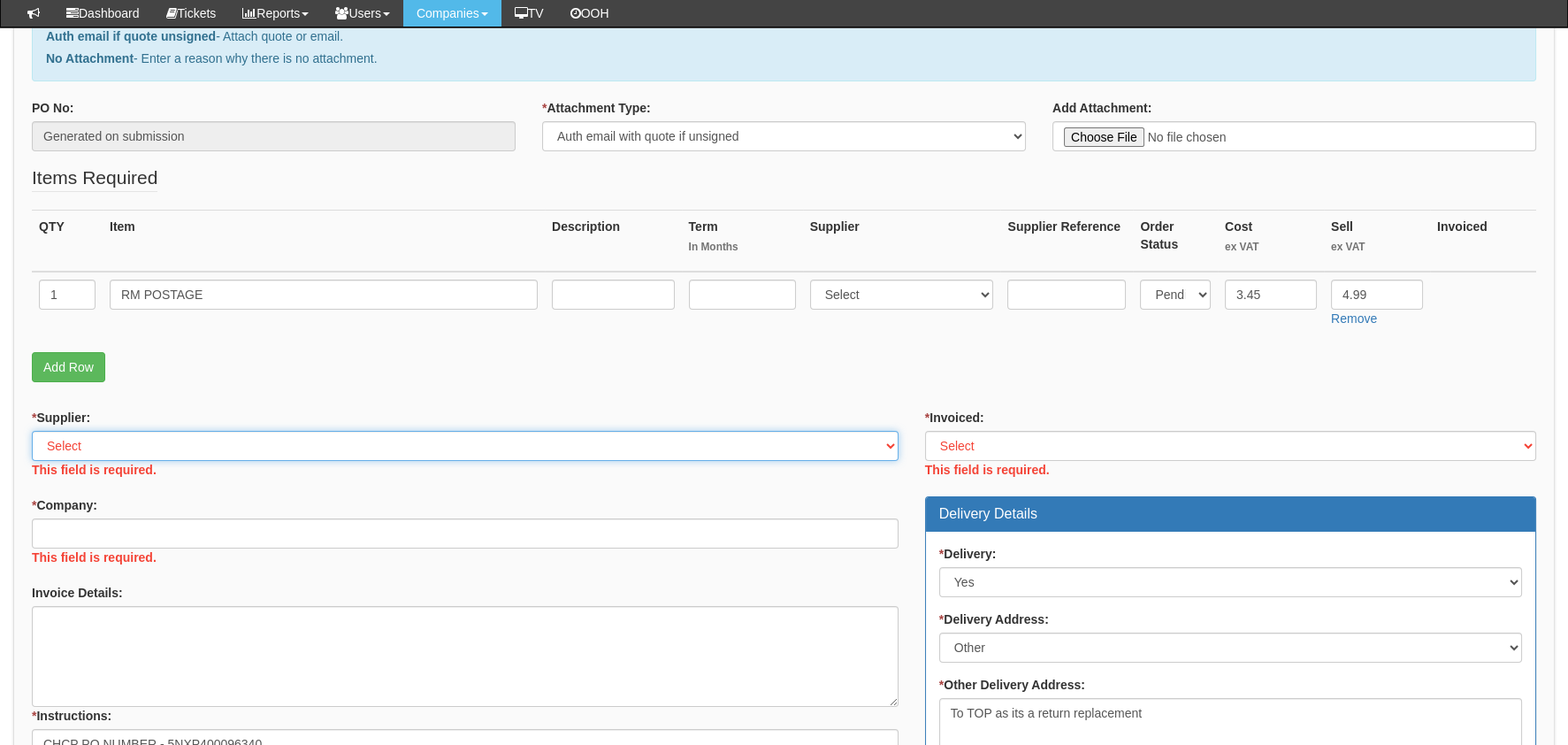
scroll to position [245, 0]
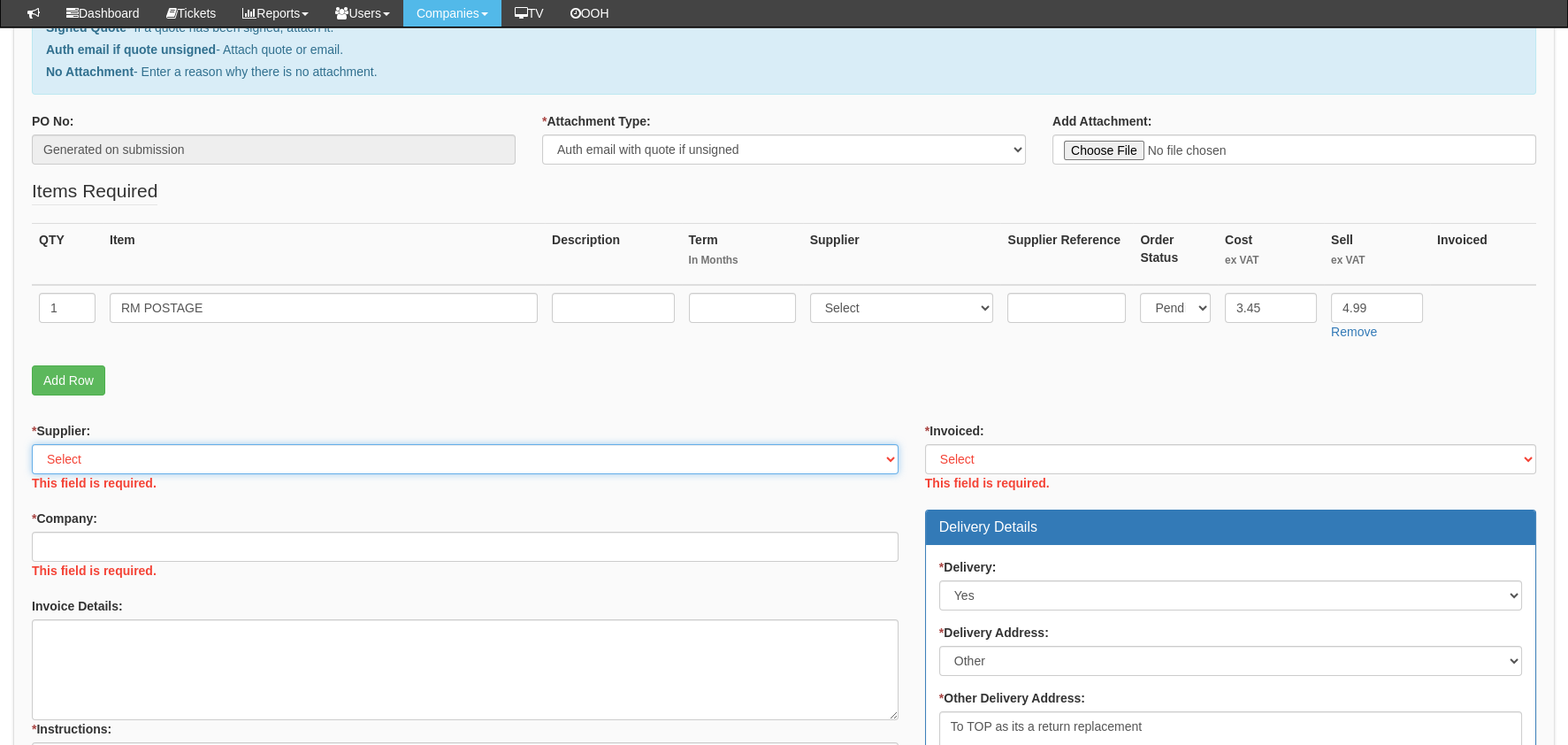
drag, startPoint x: 115, startPoint y: 452, endPoint x: 134, endPoint y: 476, distance: 30.6
click at [116, 452] on select "Select 123 REG.co.uk 1Password 3 4Gon AA Jones Electric Ltd Abzorb Access Group…" at bounding box center [465, 458] width 866 height 30
select select "124"
click at [32, 444] on select "Select 123 REG.co.uk 1Password 3 4Gon AA Jones Electric Ltd Abzorb Access Group…" at bounding box center [465, 458] width 866 height 30
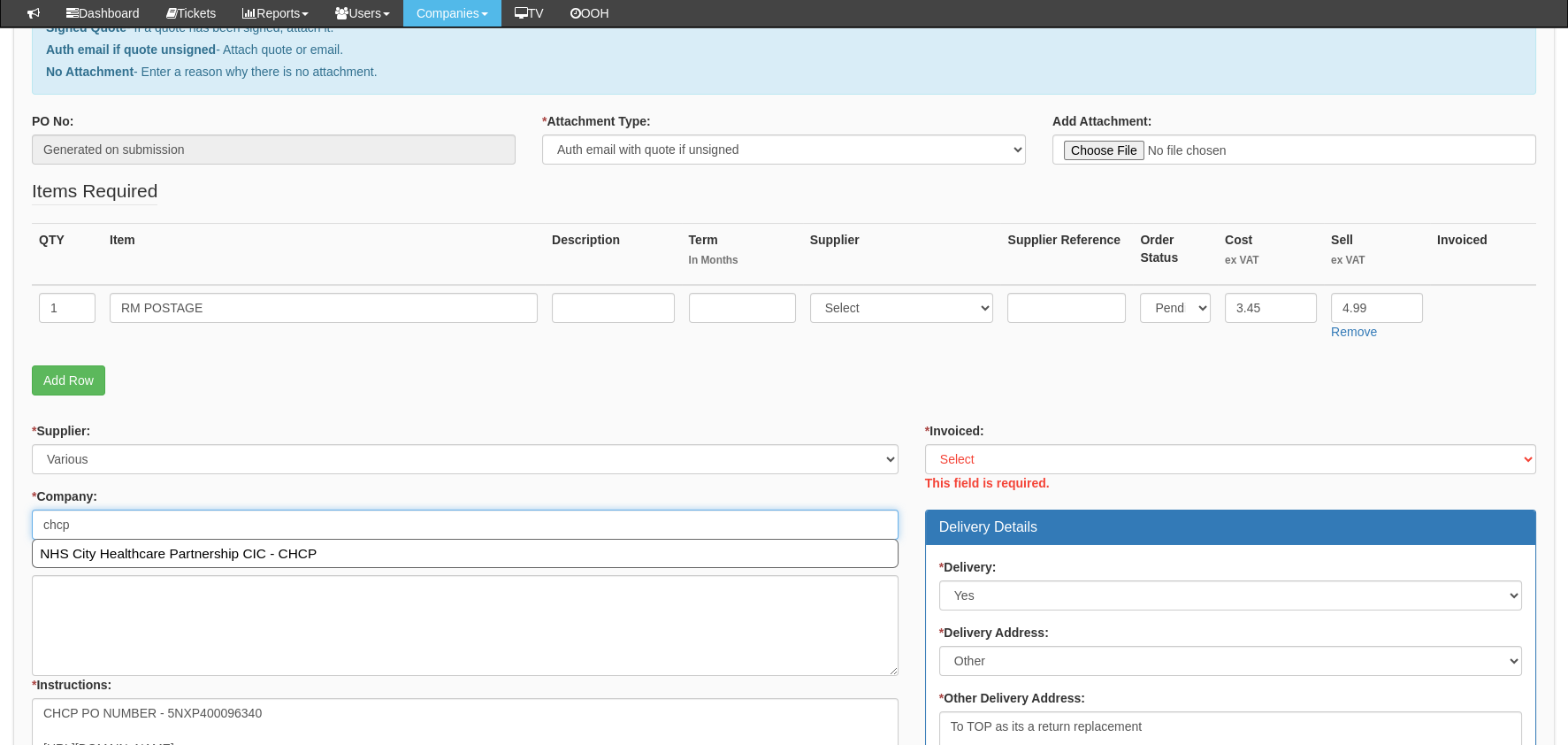
click at [311, 565] on ul "NHS City Healthcare Partnership CIC - CHCP" at bounding box center [465, 553] width 866 height 30
click at [307, 552] on link "NHS City Healthcare Partnership CIC - CHCP" at bounding box center [465, 553] width 861 height 24
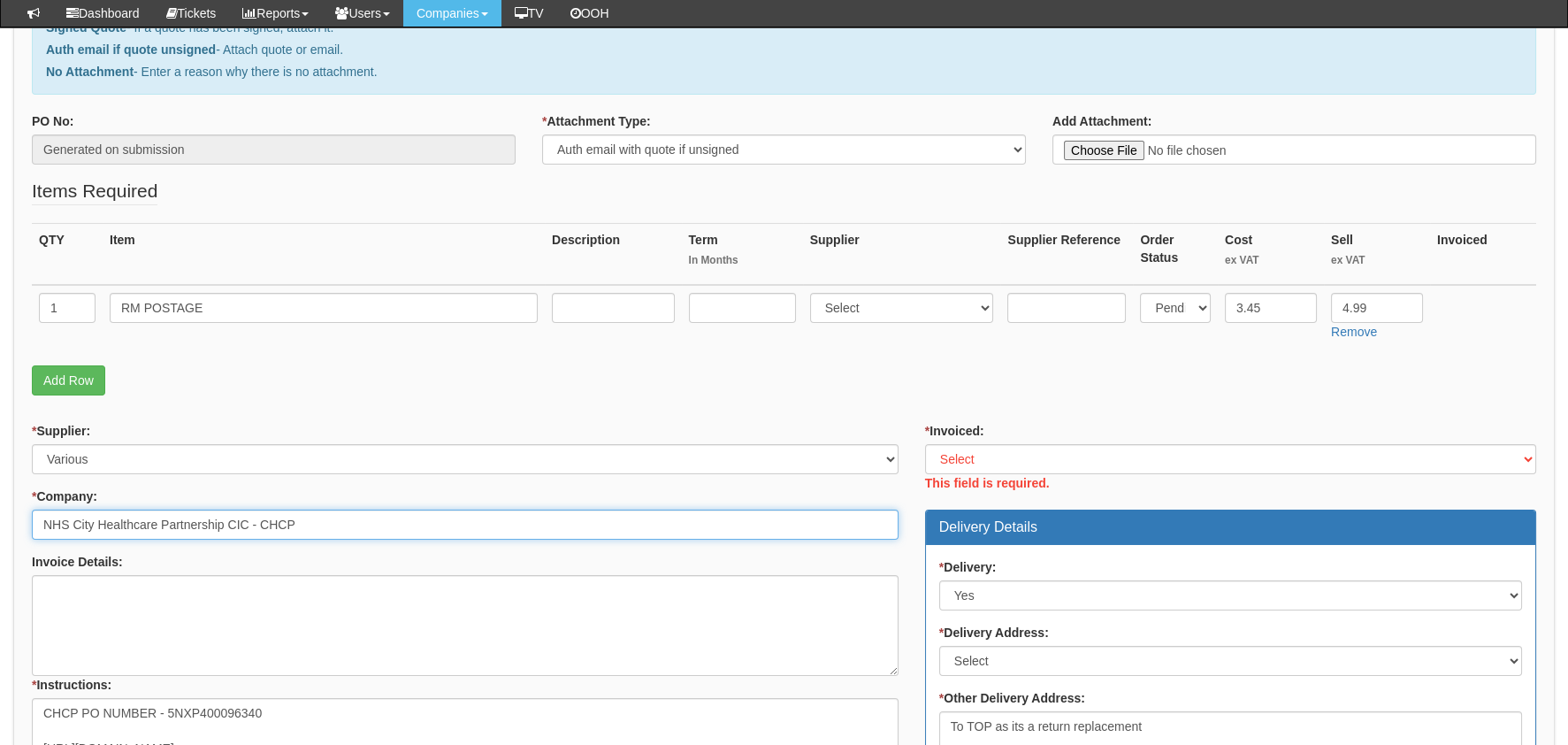
type input "NHS City Healthcare Partnership CIC - CHCP"
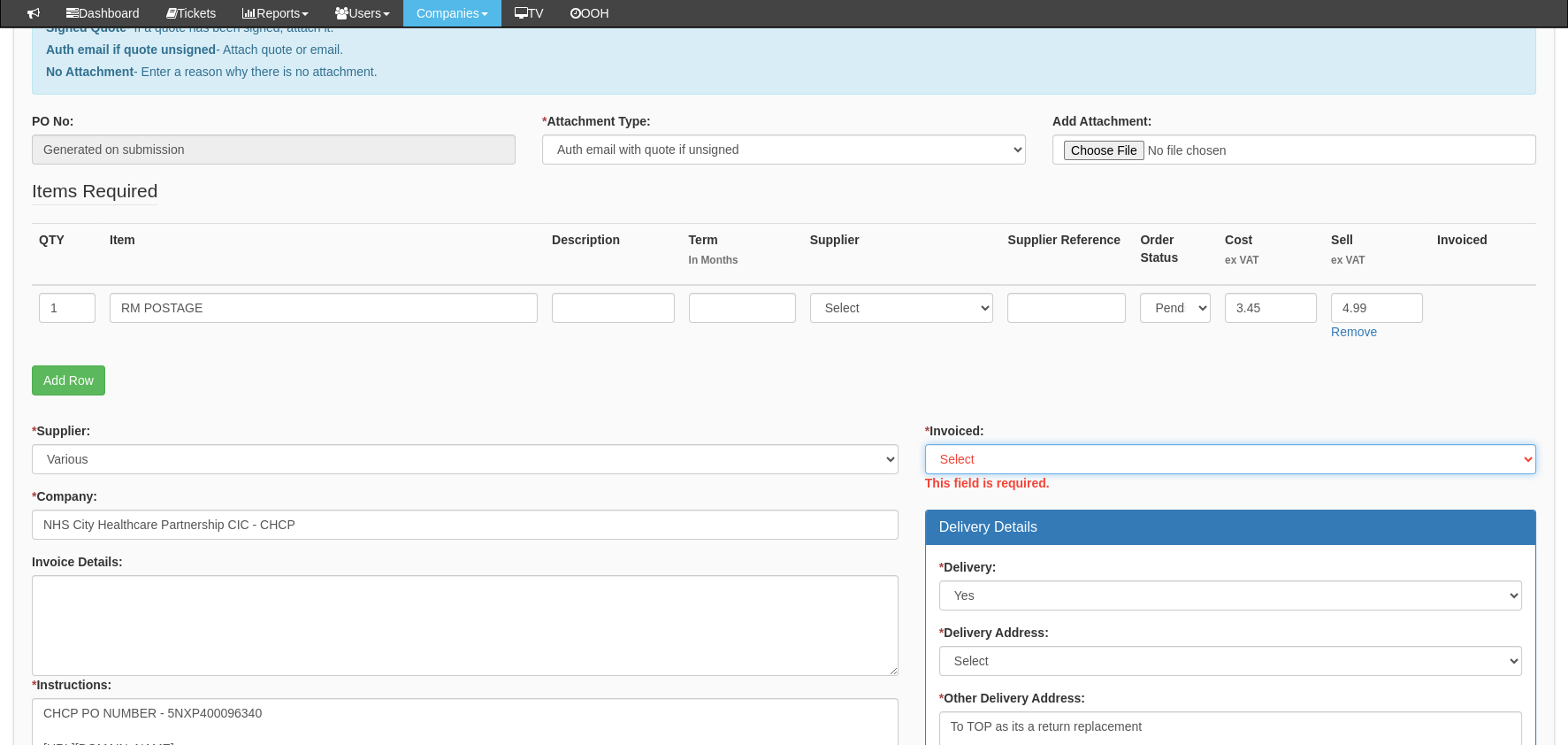
drag, startPoint x: 1050, startPoint y: 452, endPoint x: 1050, endPoint y: 471, distance: 19.0
click at [1050, 452] on select "Select Yes No N/A STB (part of order)" at bounding box center [1230, 458] width 611 height 30
select select "2"
click at [925, 444] on select "Select Yes No N/A STB (part of order)" at bounding box center [1230, 458] width 611 height 30
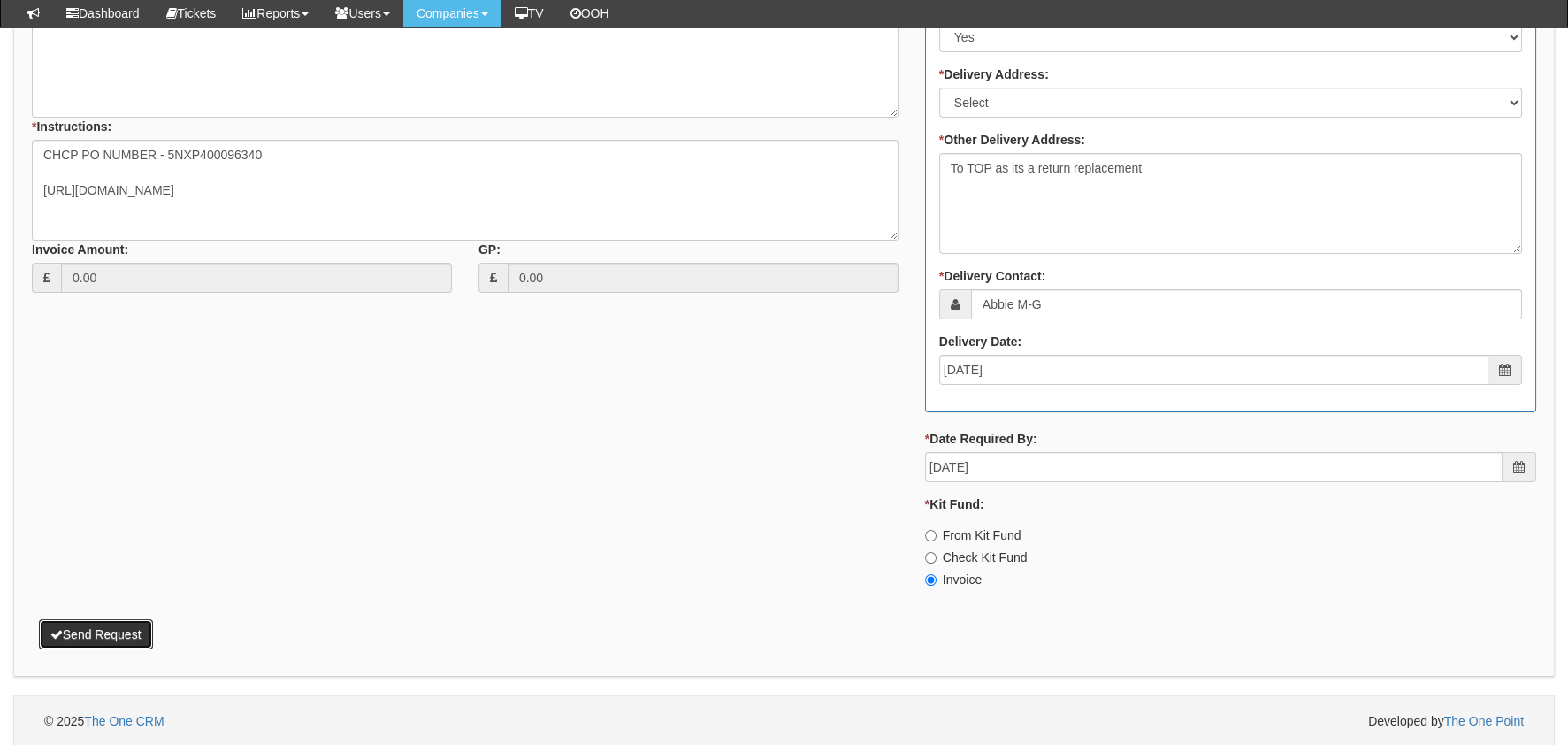
click at [86, 619] on button "Send Request" at bounding box center [96, 633] width 114 height 30
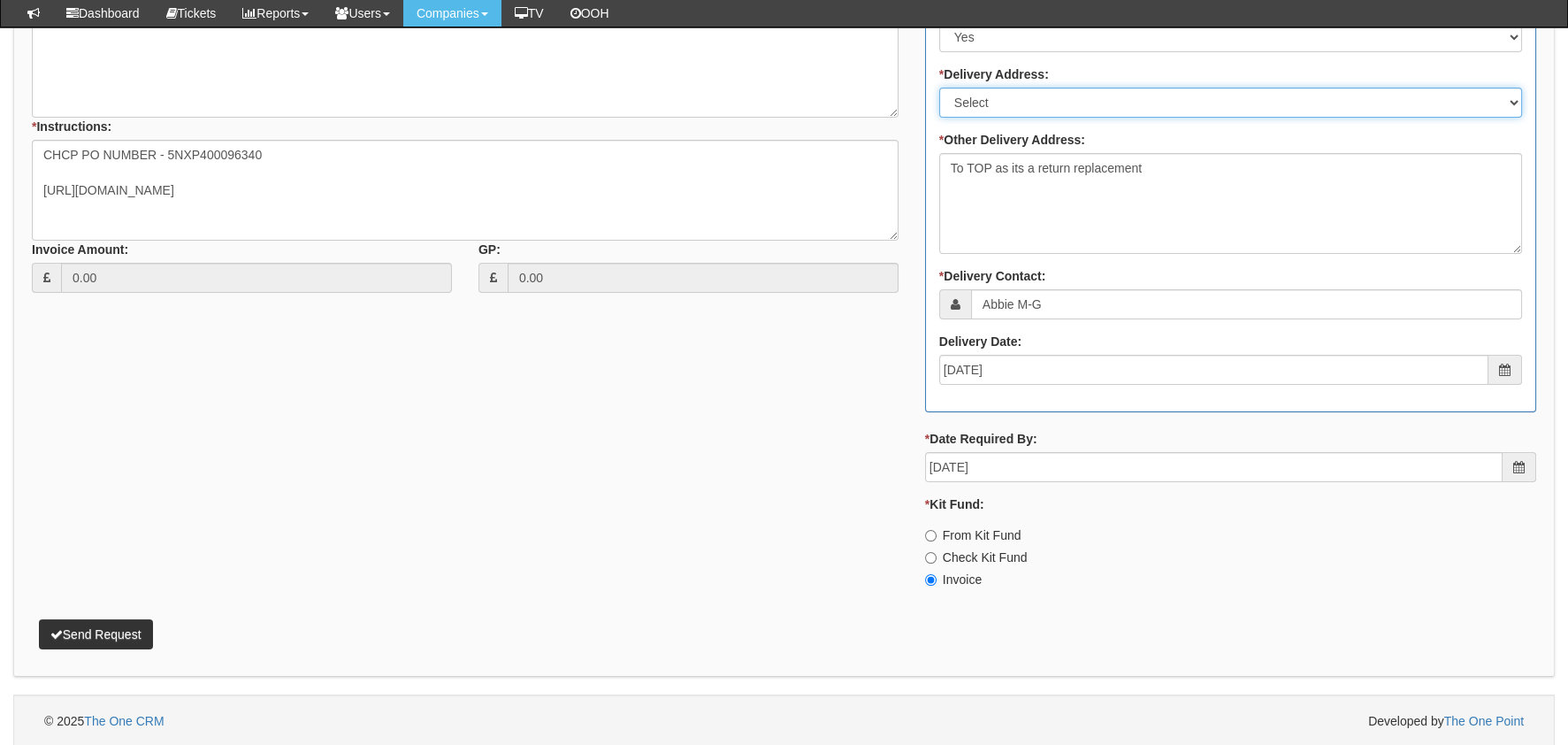
scroll to position [781, 0]
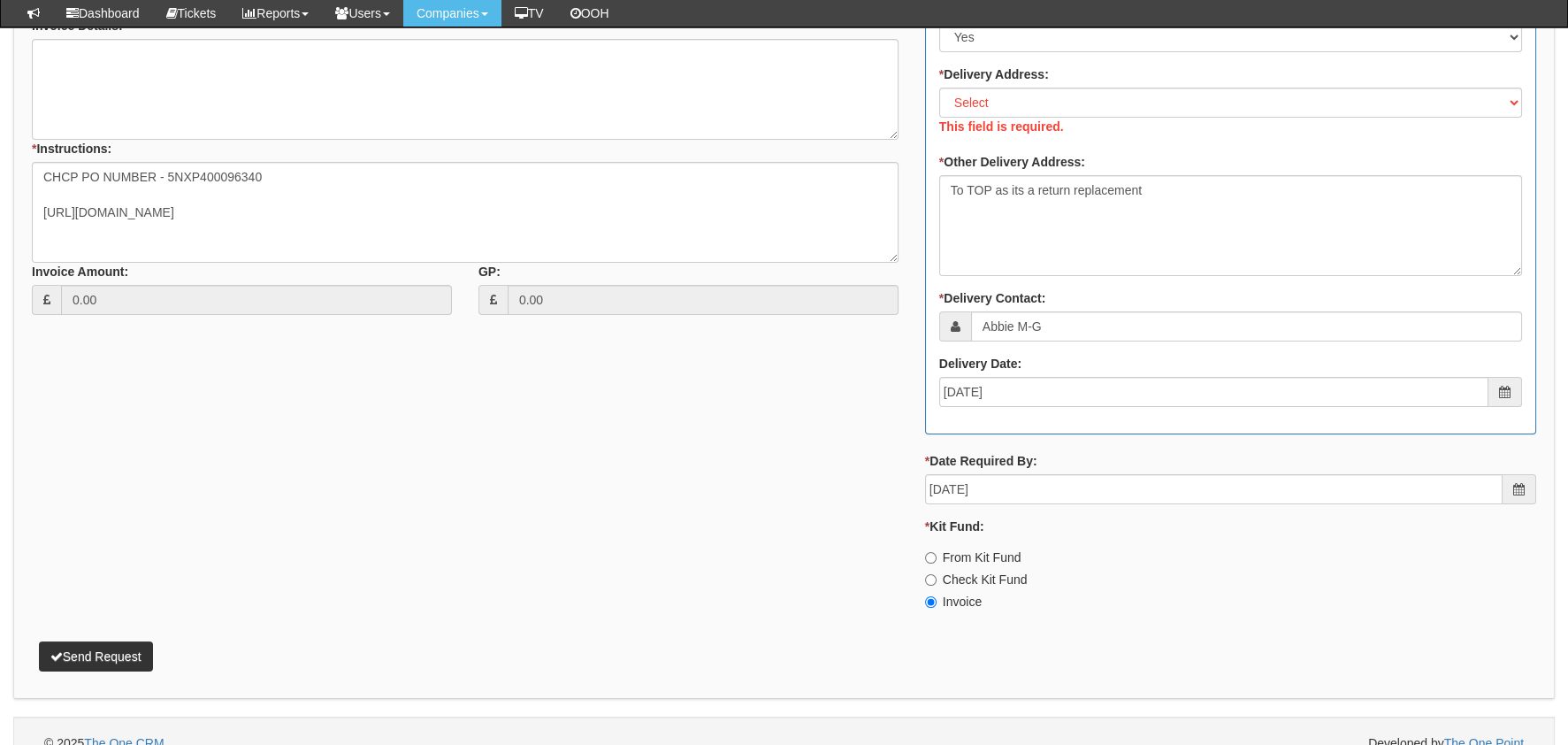
click at [1050, 118] on label "This field is required." at bounding box center [1001, 126] width 124 height 17
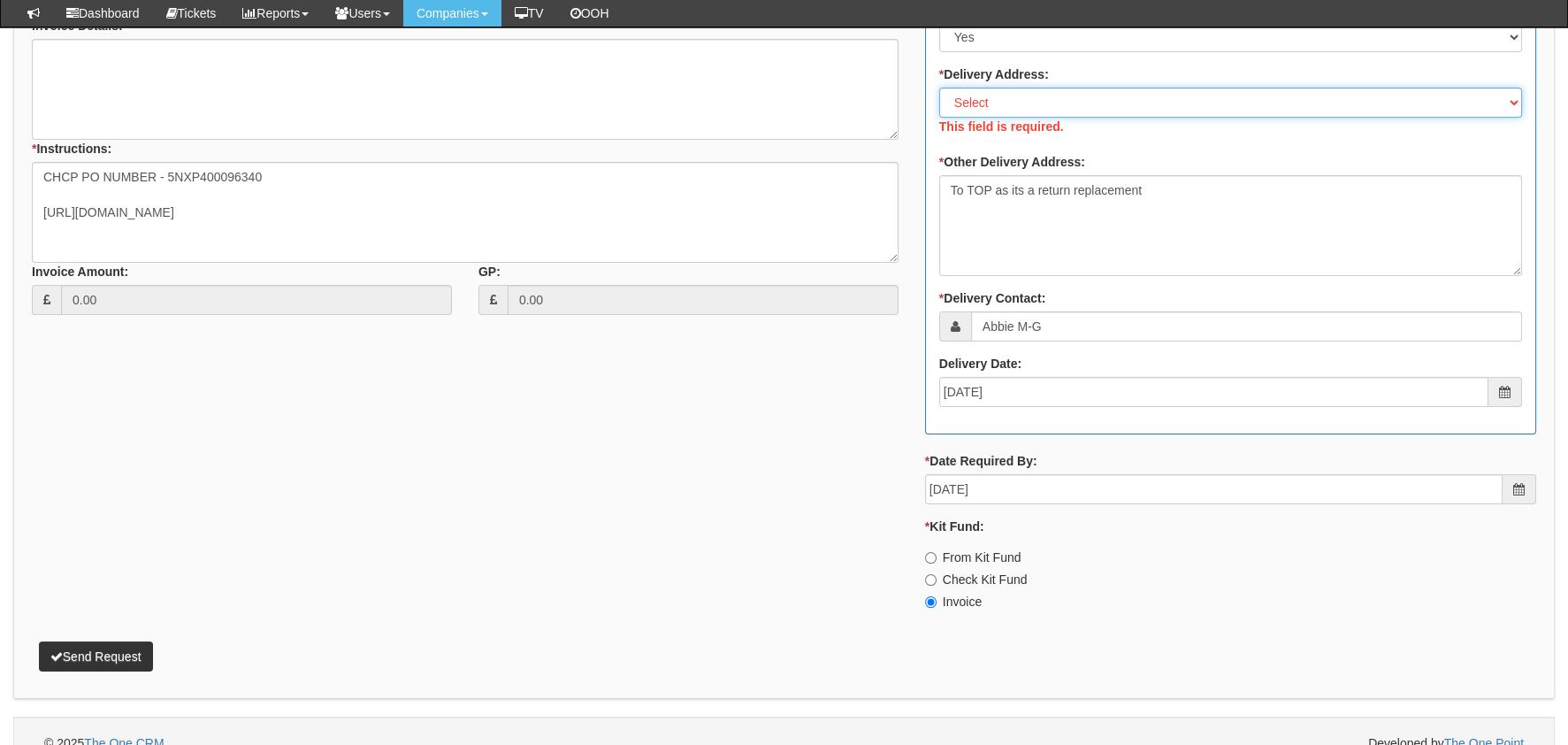
click at [1050, 115] on select "Select Not Applicable Main Address - HU3 4AE Other" at bounding box center [1230, 102] width 582 height 30
click at [1030, 110] on select "Select Not Applicable Main Address - HU3 4AE Other" at bounding box center [1230, 102] width 582 height 30
select select "other"
click at [939, 88] on select "Select Not Applicable Main Address - HU3 4AE Other" at bounding box center [1230, 102] width 582 height 30
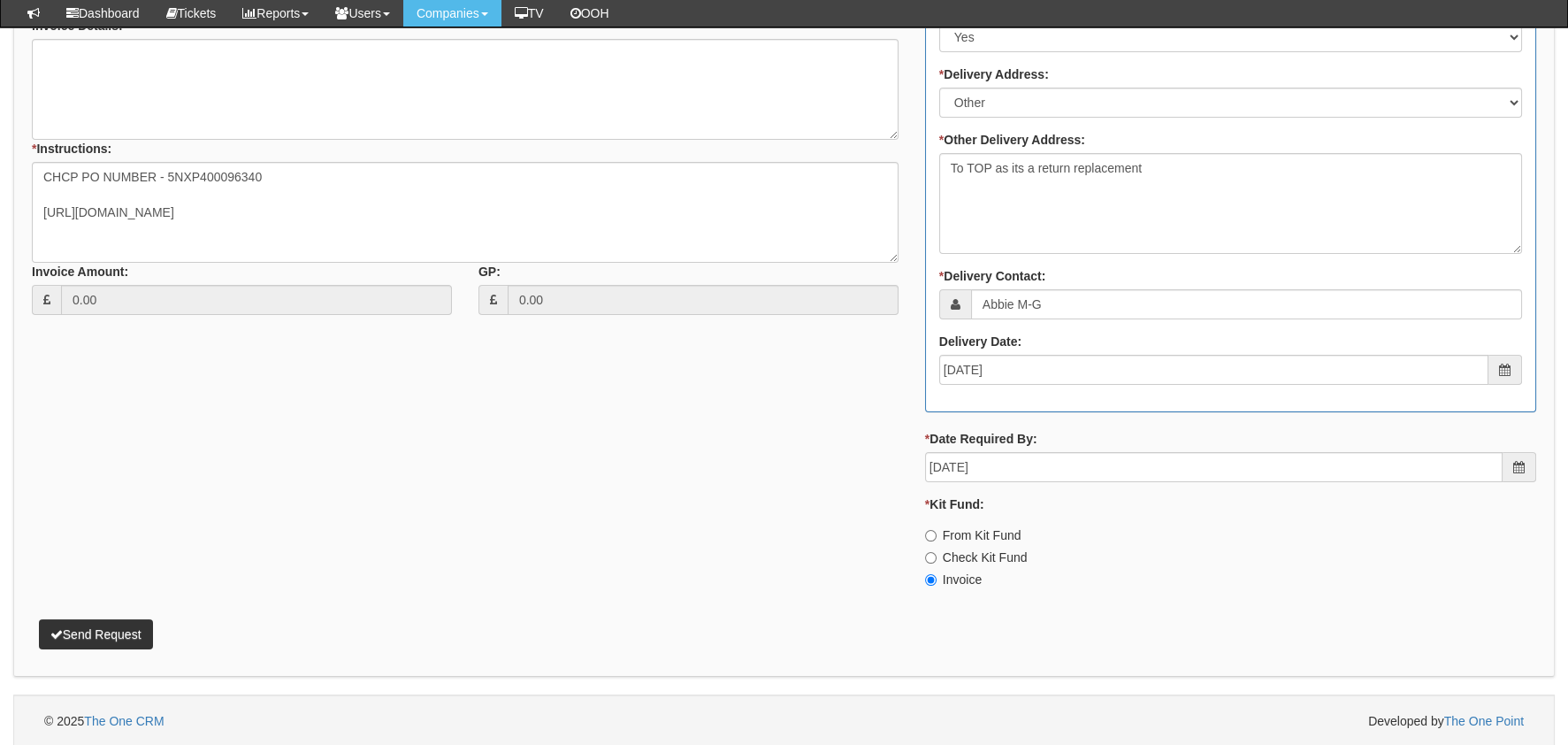
click at [602, 387] on div "* Supplier: Select 123 REG.co.uk 1Password 3 4Gon AA Jones Electric Ltd Abzorb …" at bounding box center [783, 244] width 1531 height 715
click at [130, 625] on button "Send Request" at bounding box center [96, 633] width 114 height 30
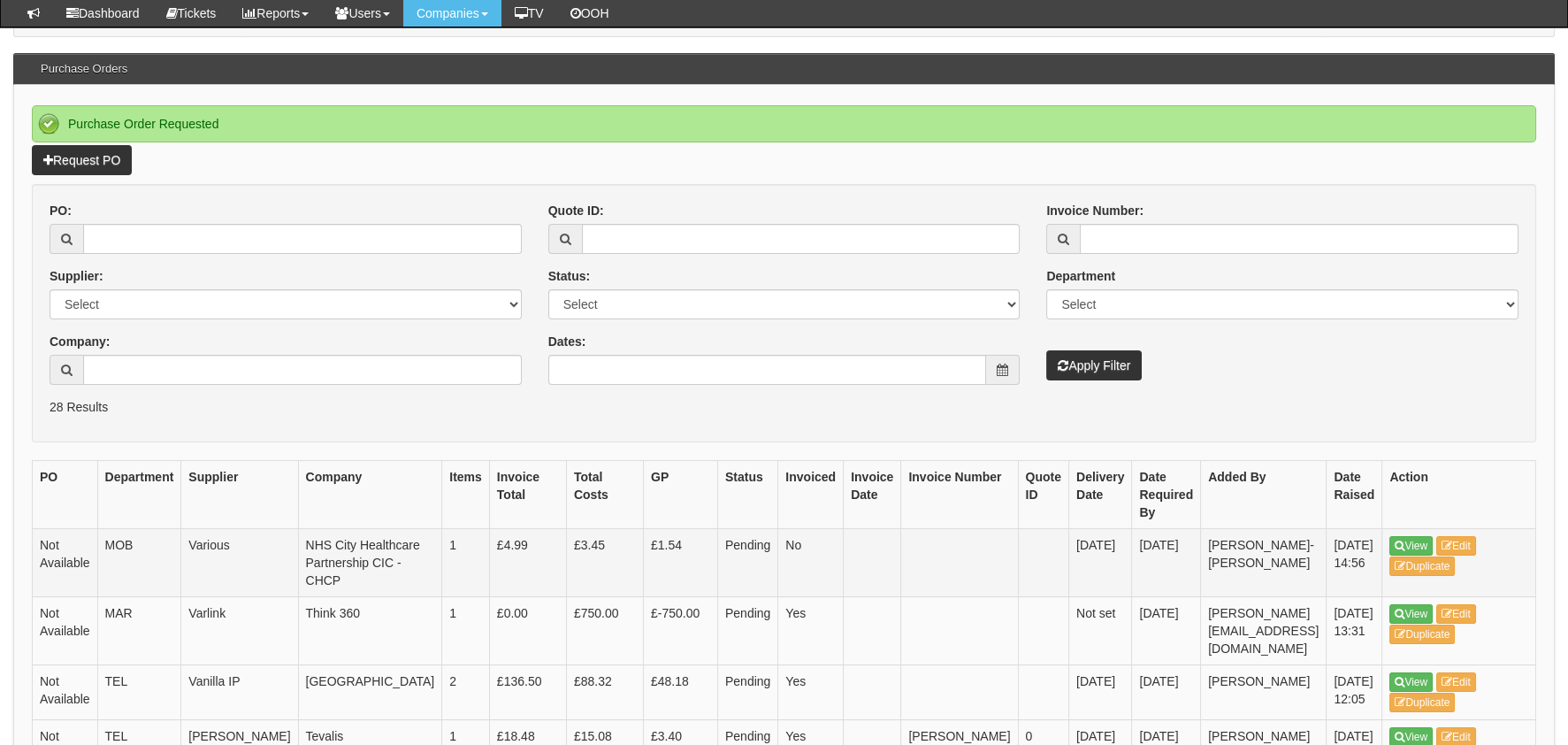
scroll to position [265, 0]
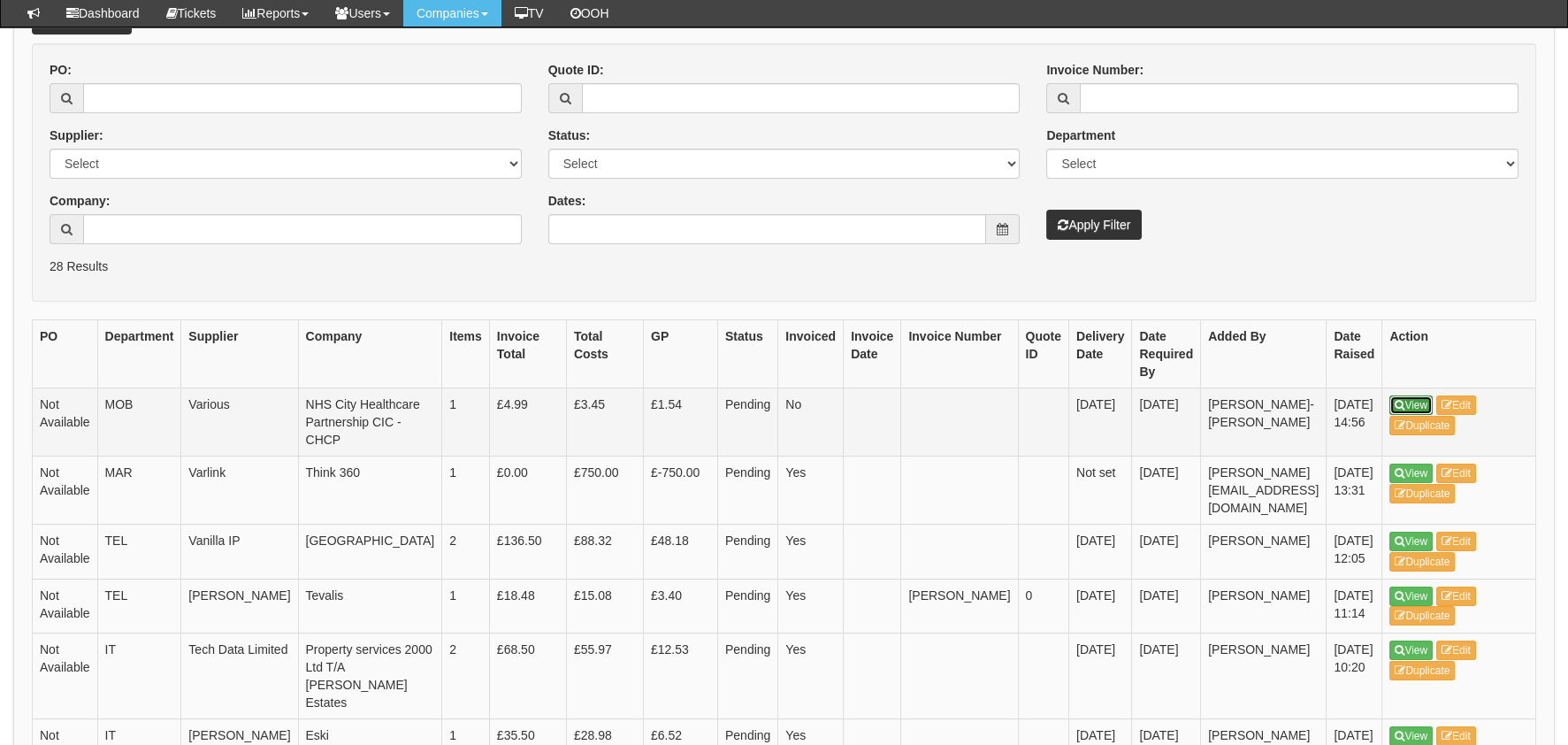
click at [1389, 405] on link "View" at bounding box center [1410, 405] width 43 height 19
